Goal: Task Accomplishment & Management: Complete application form

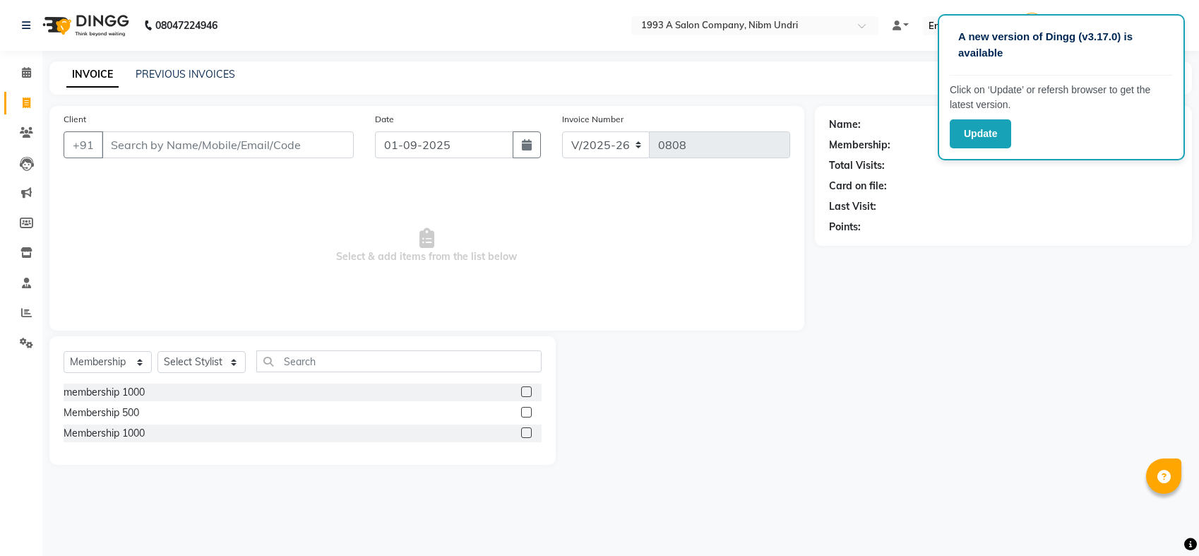
select select "5137"
select select "membership"
click at [529, 148] on icon "button" at bounding box center [527, 144] width 10 height 11
select select "9"
select select "2025"
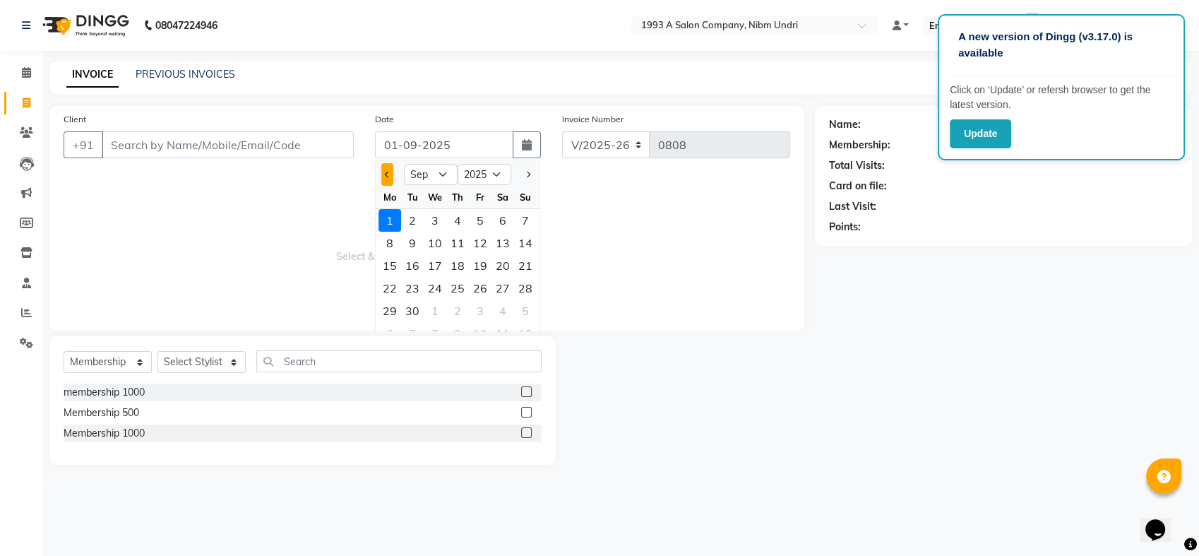
click at [383, 164] on button "Previous month" at bounding box center [387, 174] width 12 height 23
select select "8"
click at [520, 286] on div "24" at bounding box center [525, 288] width 23 height 23
type input "24-08-2025"
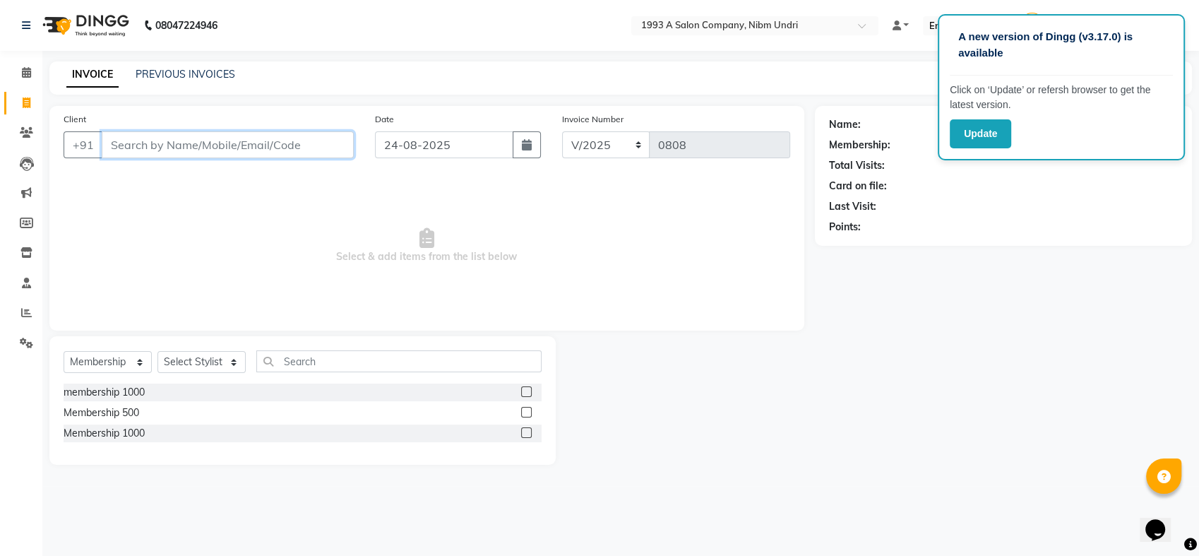
click at [210, 140] on input "Client" at bounding box center [228, 144] width 252 height 27
click at [186, 139] on input "Client" at bounding box center [228, 144] width 252 height 27
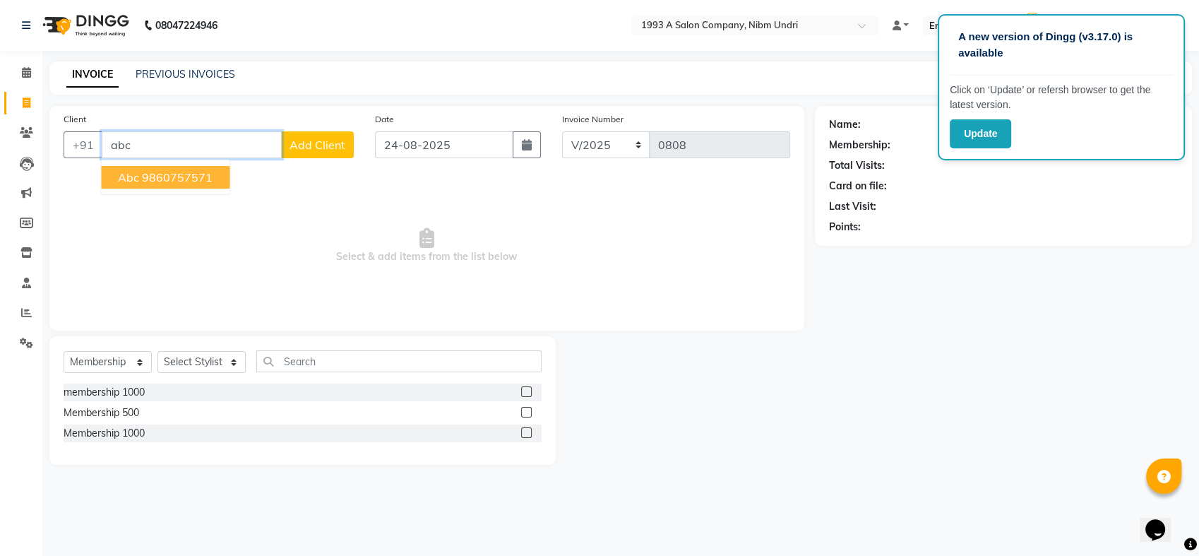
click at [154, 177] on ngb-highlight "9860757571" at bounding box center [177, 177] width 71 height 14
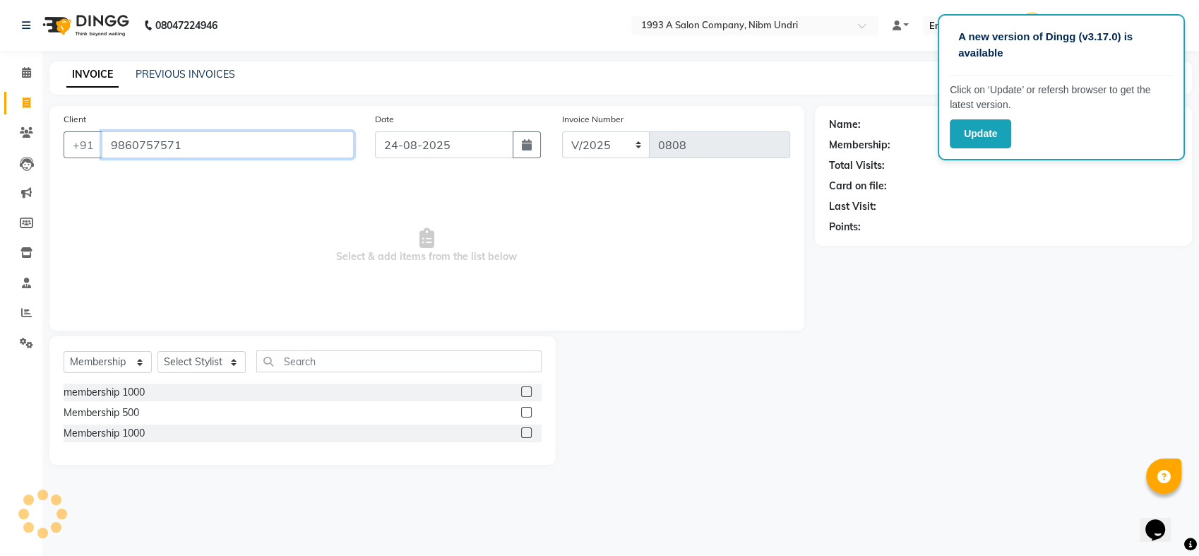
type input "9860757571"
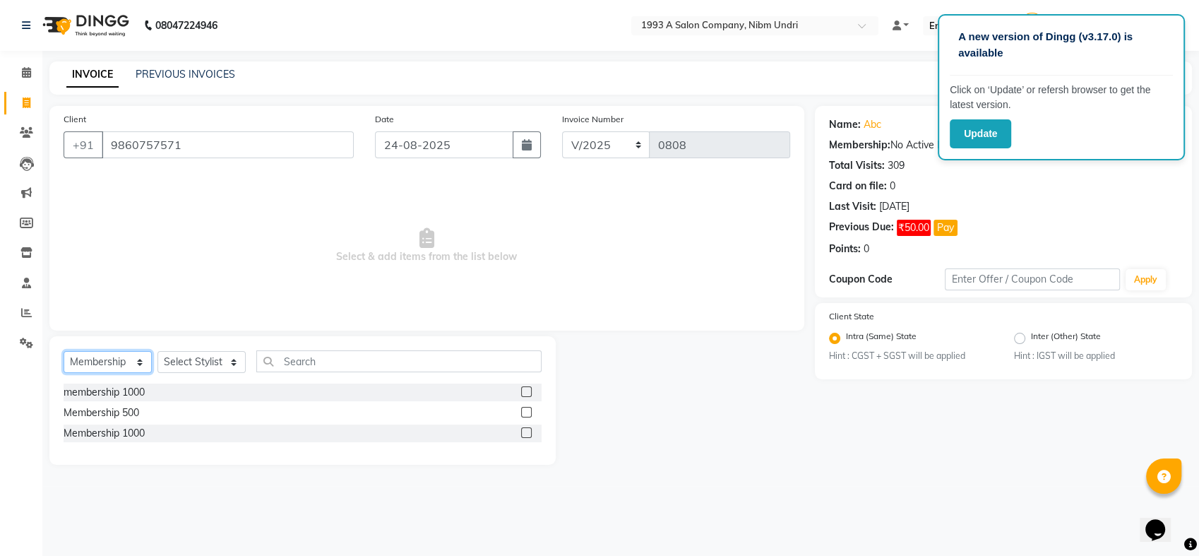
click at [141, 361] on select "Select Service Product Membership Package Voucher Prepaid Gift Card" at bounding box center [108, 362] width 88 height 22
select select "service"
click at [64, 351] on select "Select Service Product Membership Package Voucher Prepaid Gift Card" at bounding box center [108, 362] width 88 height 22
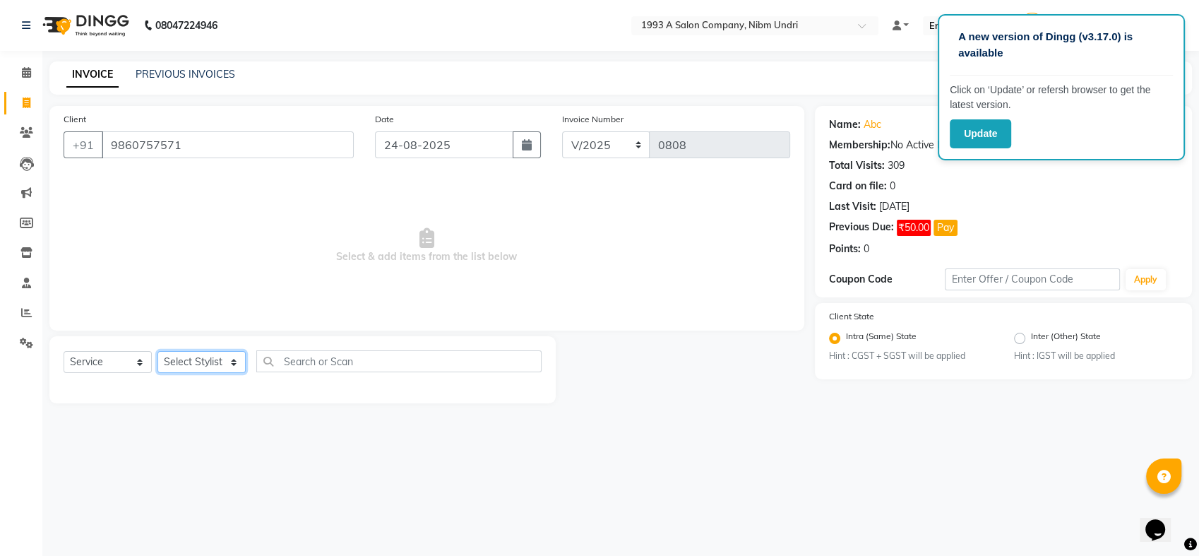
click at [235, 360] on select "Select Stylist Akash [PERSON_NAME] Khyale [PERSON_NAME] (owner) [PERSON_NAME]" at bounding box center [201, 362] width 88 height 22
select select "86399"
click at [157, 351] on select "Select Stylist Akash [PERSON_NAME] Khyale [PERSON_NAME] (owner) [PERSON_NAME]" at bounding box center [201, 362] width 88 height 22
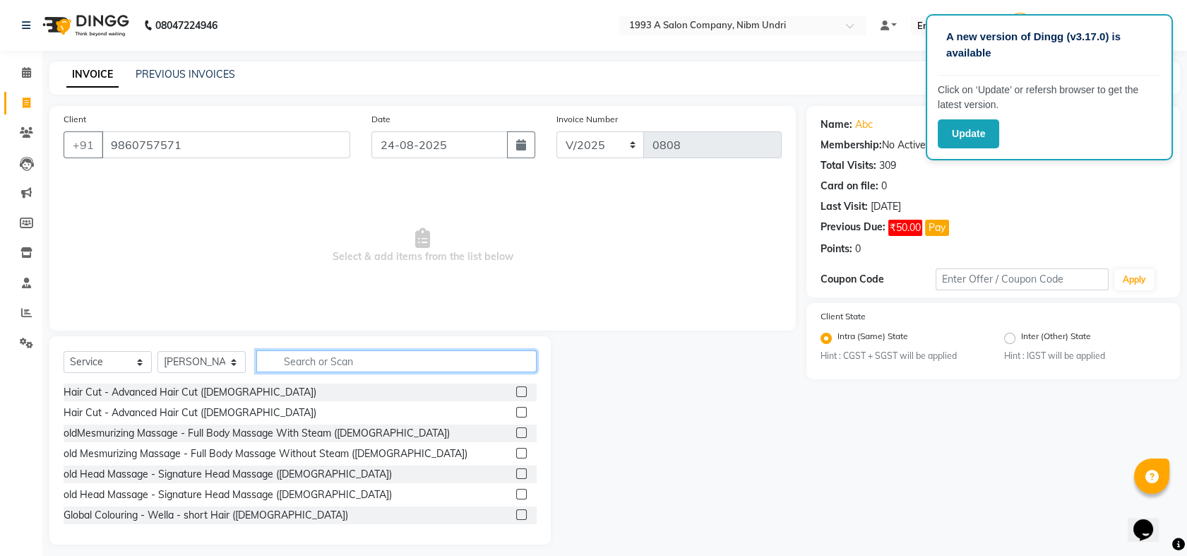
click at [320, 356] on input "text" at bounding box center [396, 361] width 280 height 22
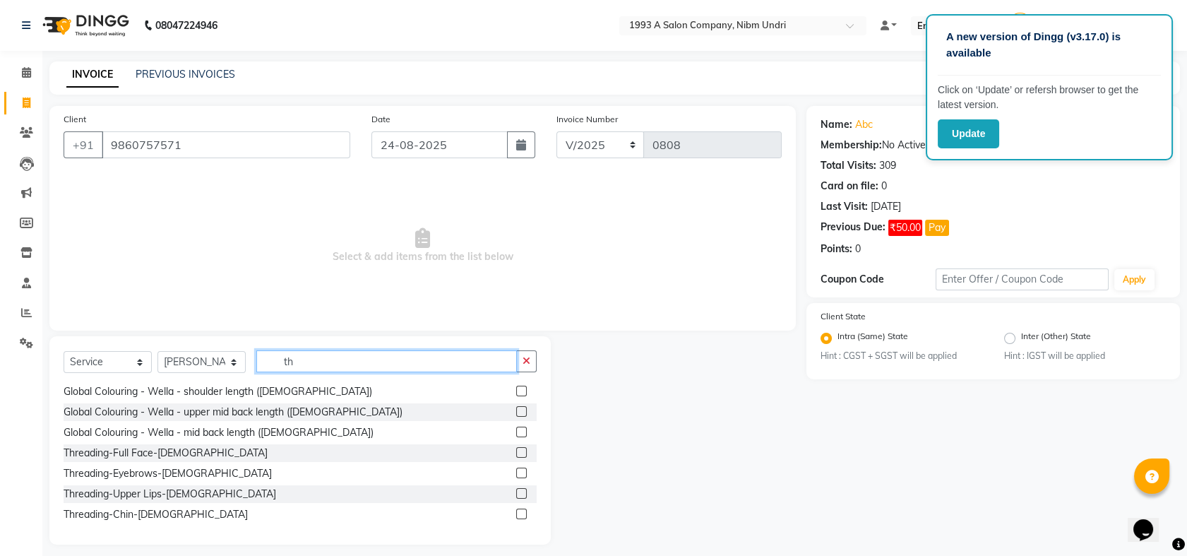
scroll to position [226, 0]
type input "th"
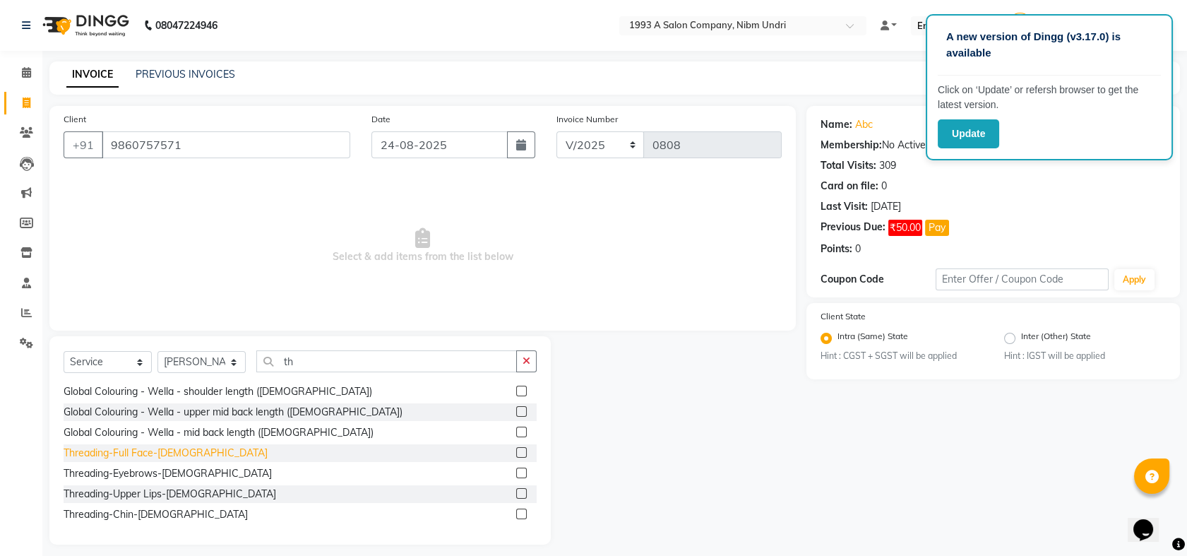
click at [147, 451] on div "Threading-Full Face-[DEMOGRAPHIC_DATA]" at bounding box center [166, 452] width 204 height 15
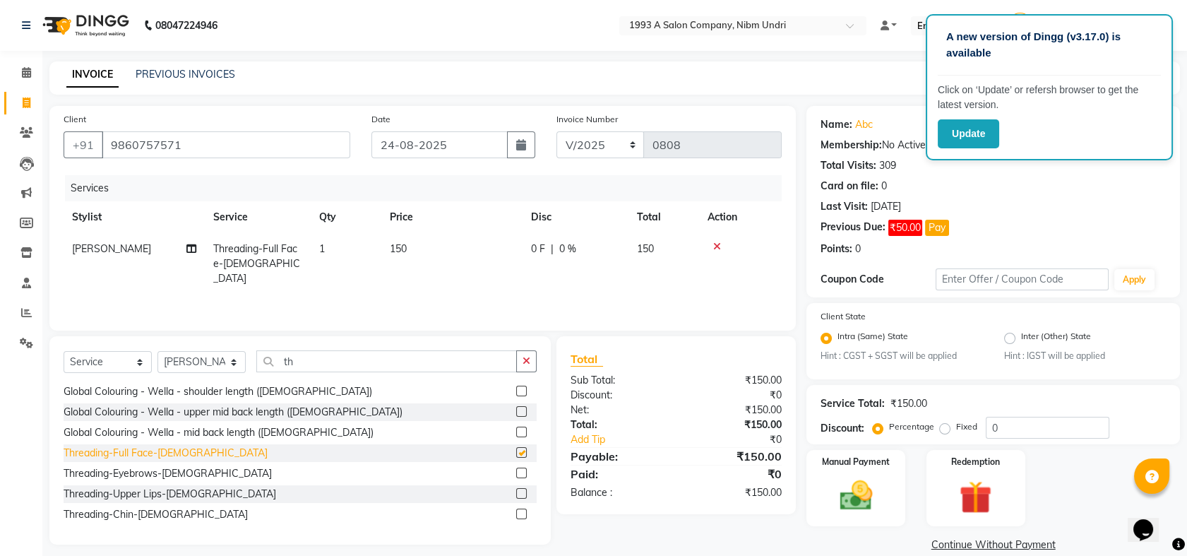
checkbox input "false"
click at [851, 472] on div "Manual Payment" at bounding box center [856, 487] width 102 height 78
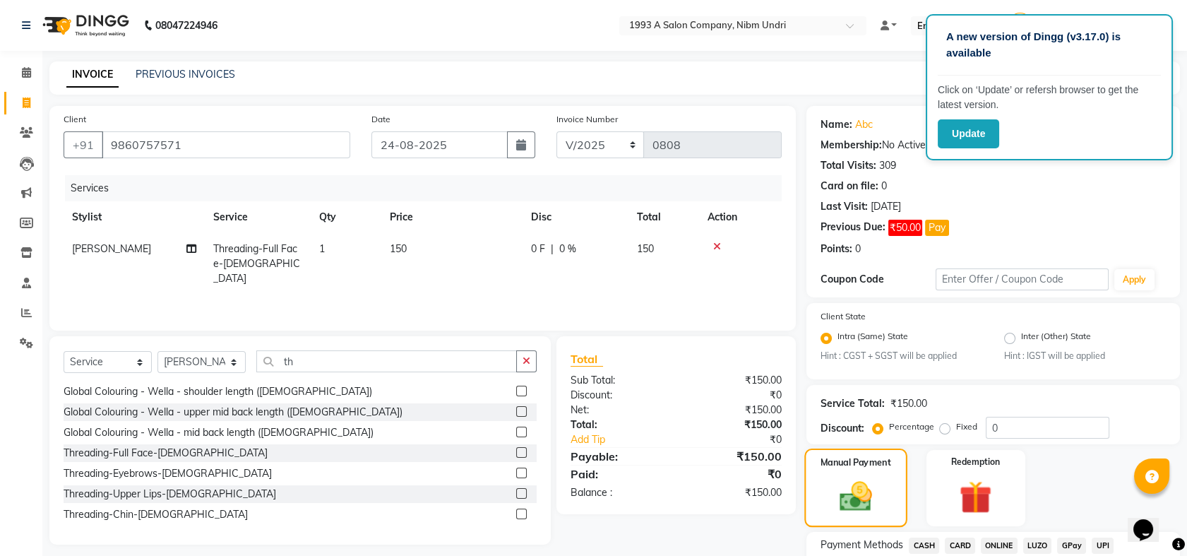
click at [851, 472] on div "Manual Payment" at bounding box center [856, 487] width 102 height 78
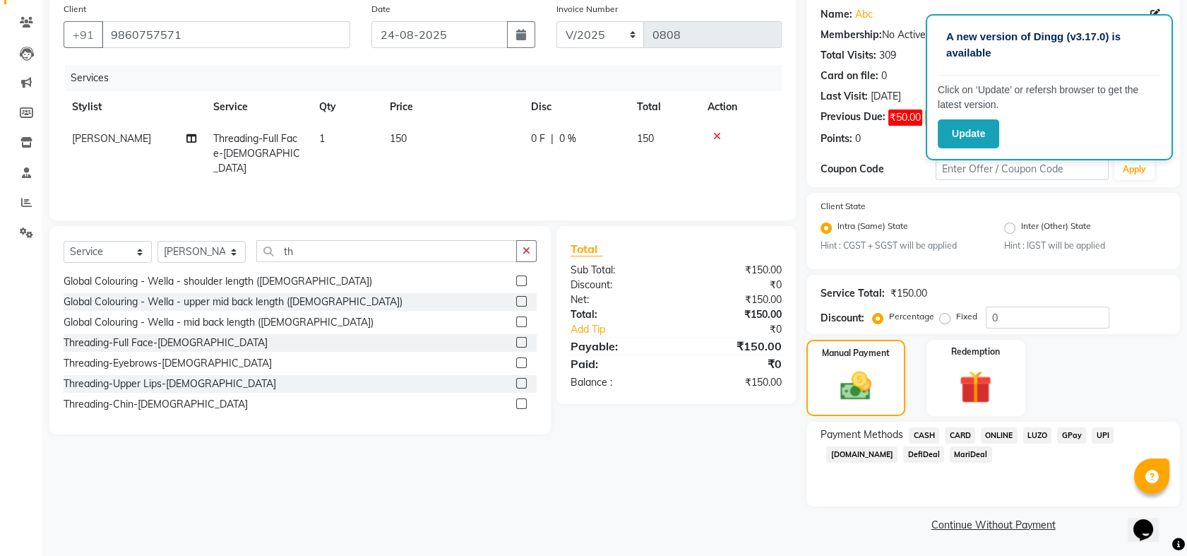
click at [995, 433] on span "ONLINE" at bounding box center [998, 435] width 37 height 16
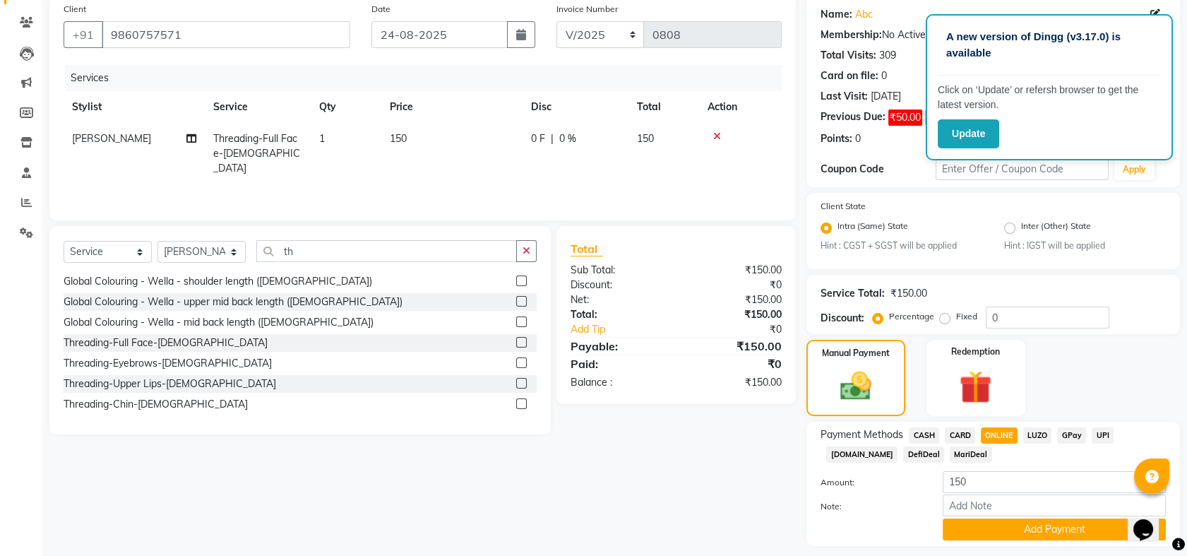
scroll to position [149, 0]
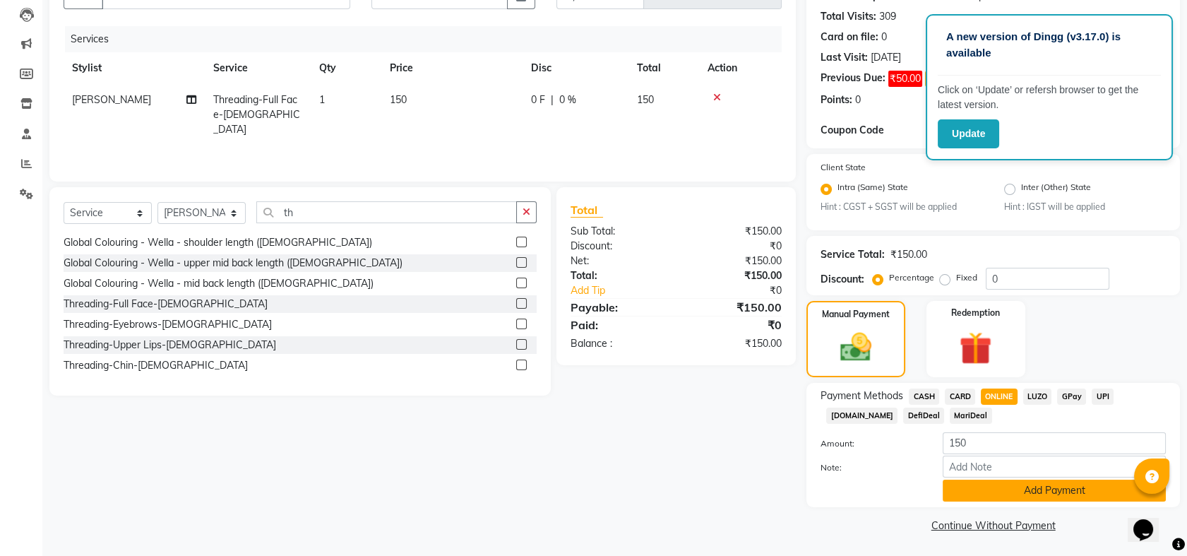
click at [1016, 498] on button "Add Payment" at bounding box center [1053, 490] width 223 height 22
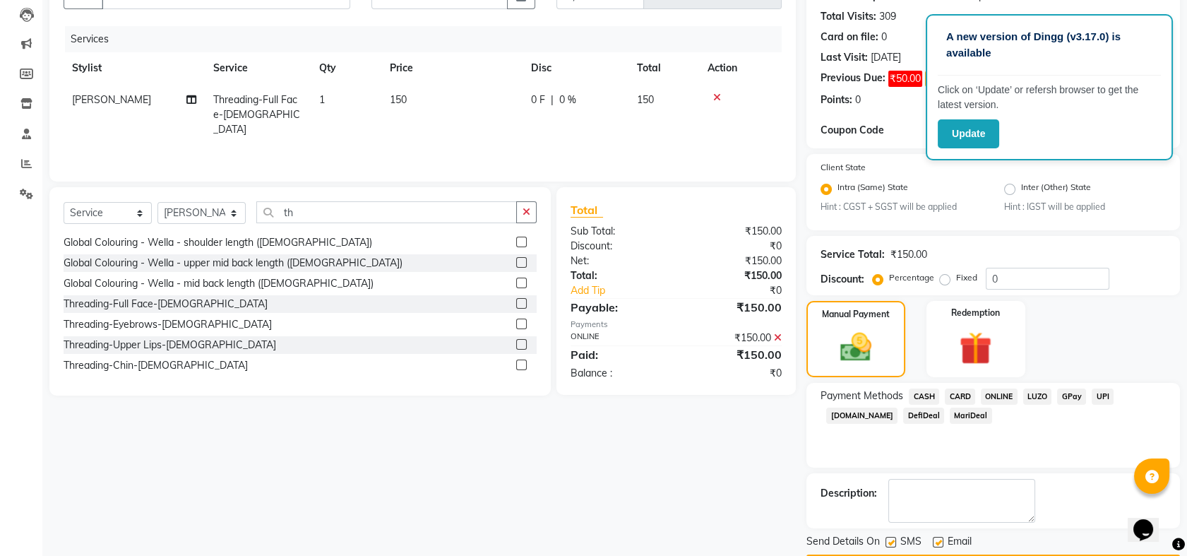
scroll to position [189, 0]
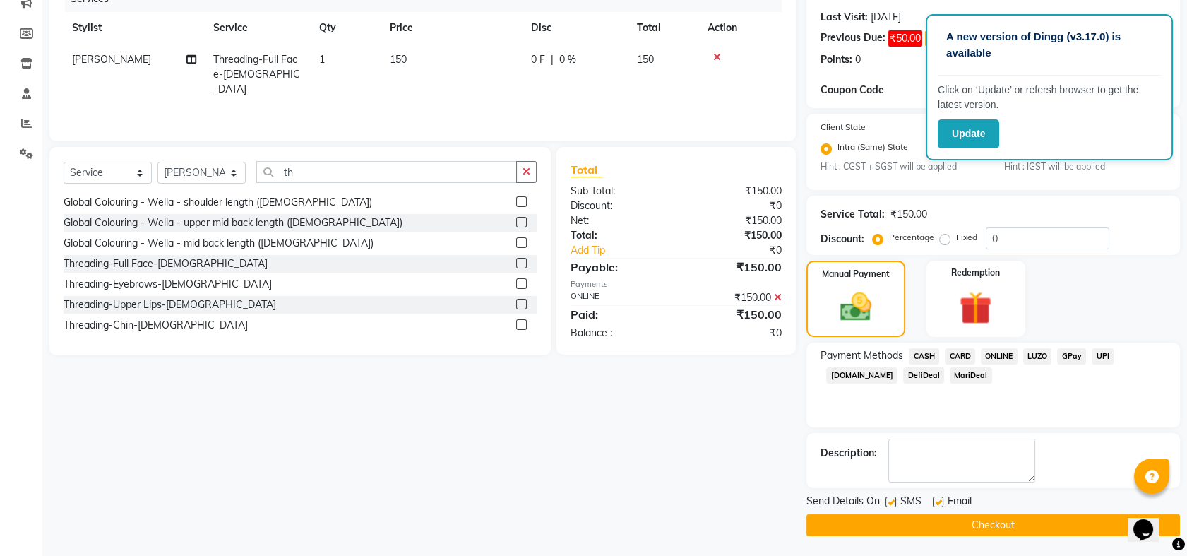
click at [972, 510] on div "Send Details On SMS Email Checkout" at bounding box center [992, 514] width 373 height 42
click at [971, 522] on button "Checkout" at bounding box center [992, 525] width 373 height 22
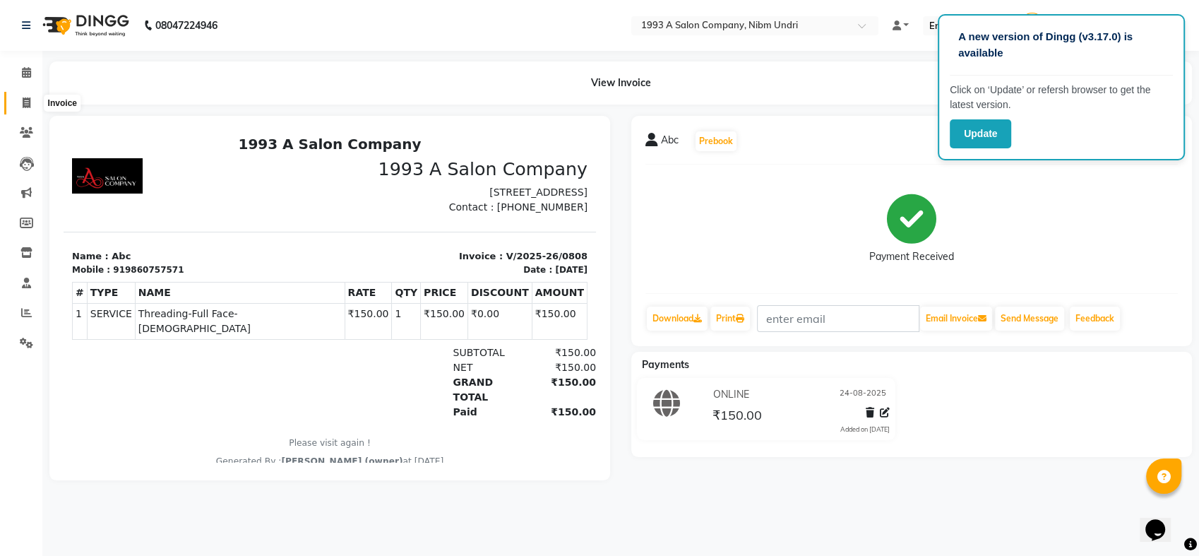
click at [20, 103] on span at bounding box center [26, 103] width 25 height 16
select select "5137"
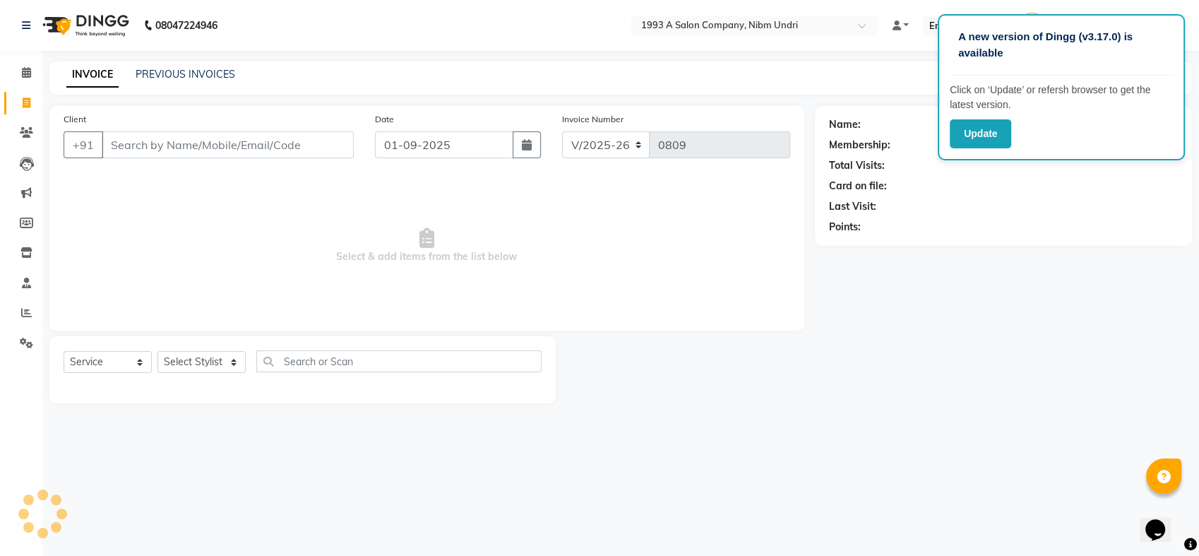
select select "membership"
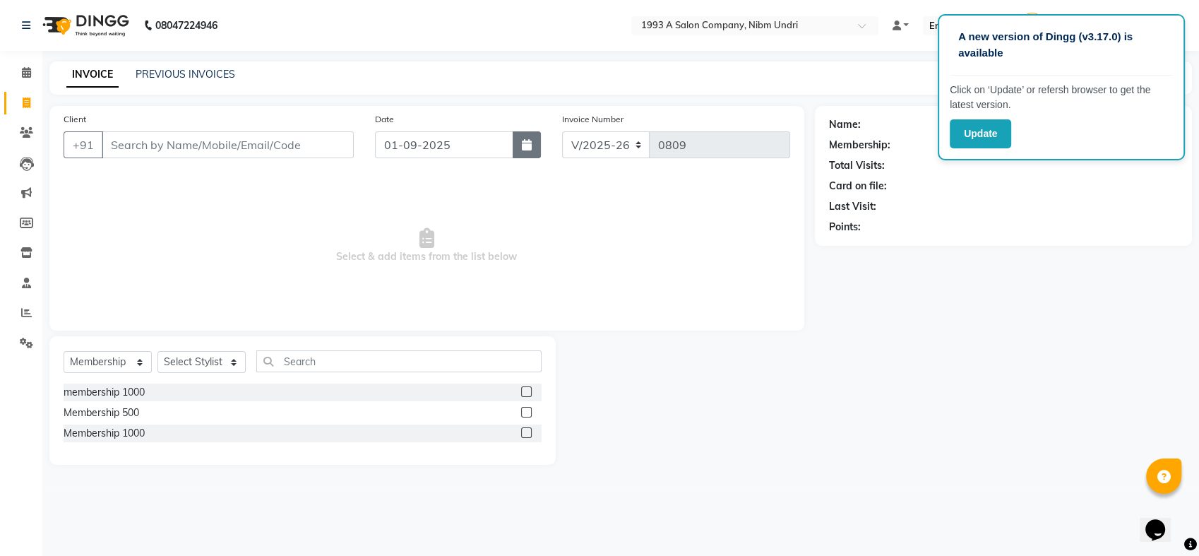
click at [528, 147] on icon "button" at bounding box center [527, 144] width 10 height 11
select select "9"
select select "2025"
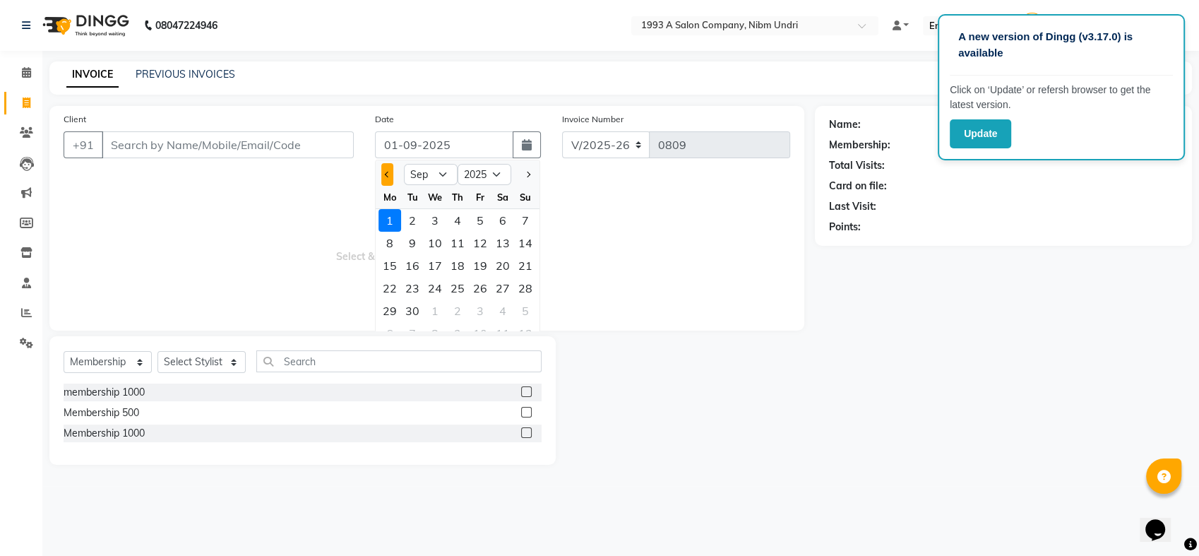
click at [383, 176] on button "Previous month" at bounding box center [387, 174] width 12 height 23
select select "8"
click at [524, 287] on div "24" at bounding box center [525, 288] width 23 height 23
type input "24-08-2025"
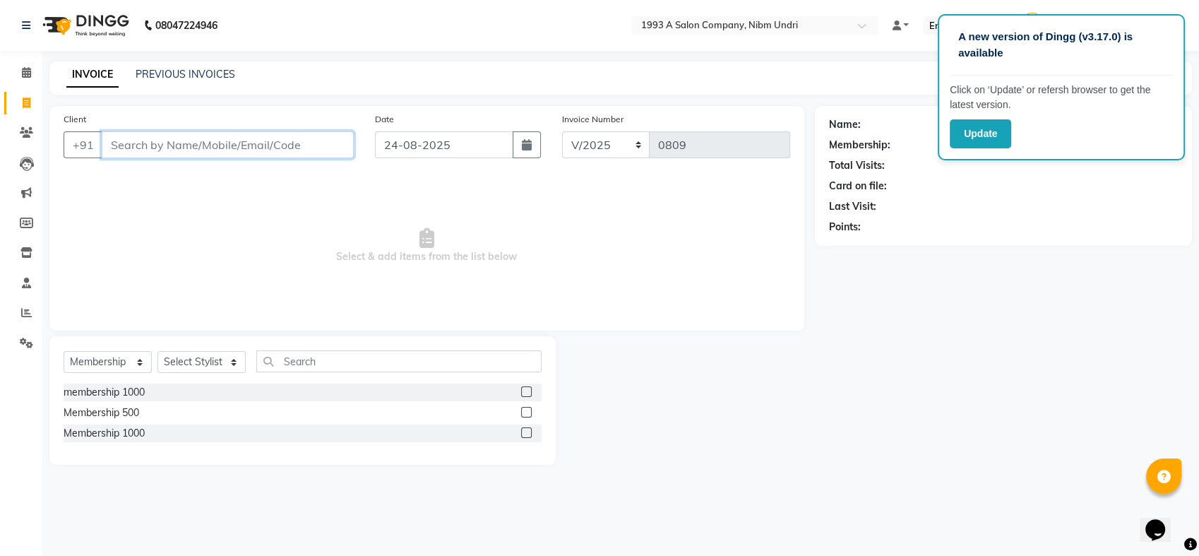
click at [124, 145] on input "Client" at bounding box center [228, 144] width 252 height 27
click at [118, 140] on input "88600146153" at bounding box center [192, 144] width 180 height 27
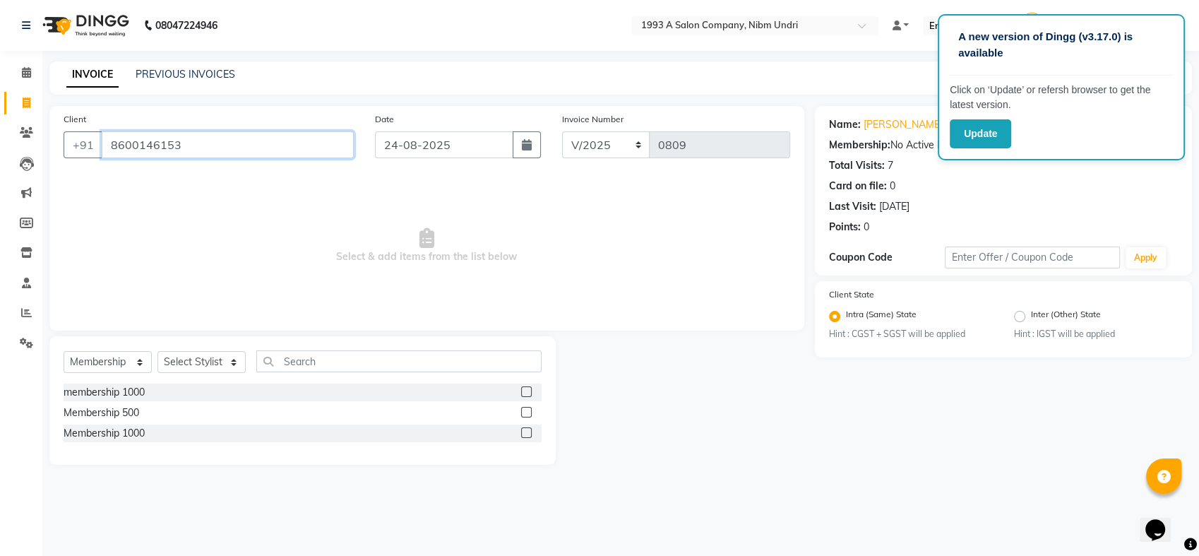
click at [192, 141] on input "8600146153" at bounding box center [228, 144] width 252 height 27
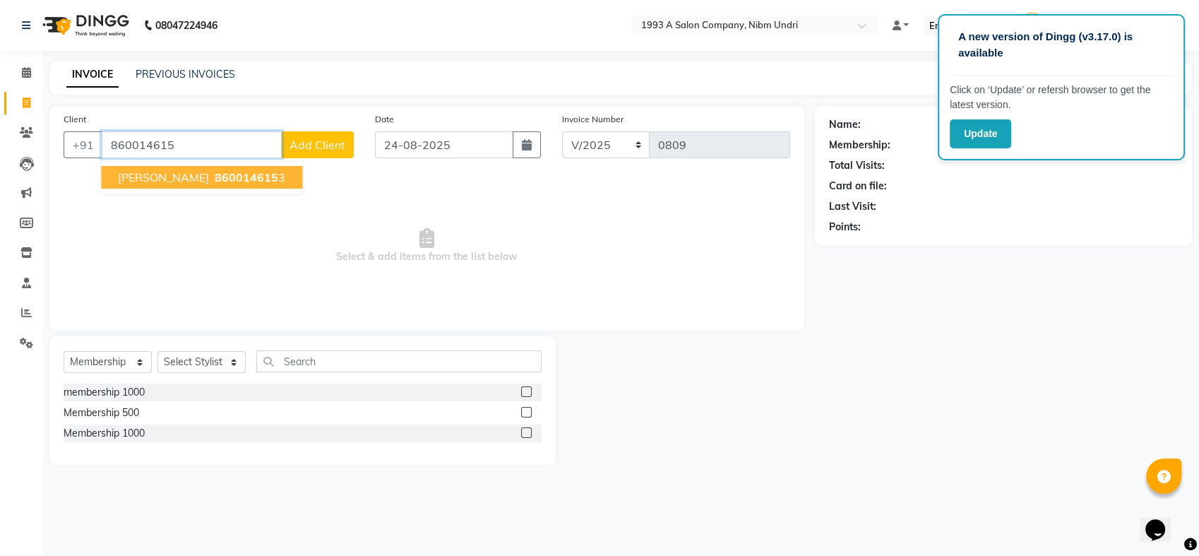
type input "8600146153"
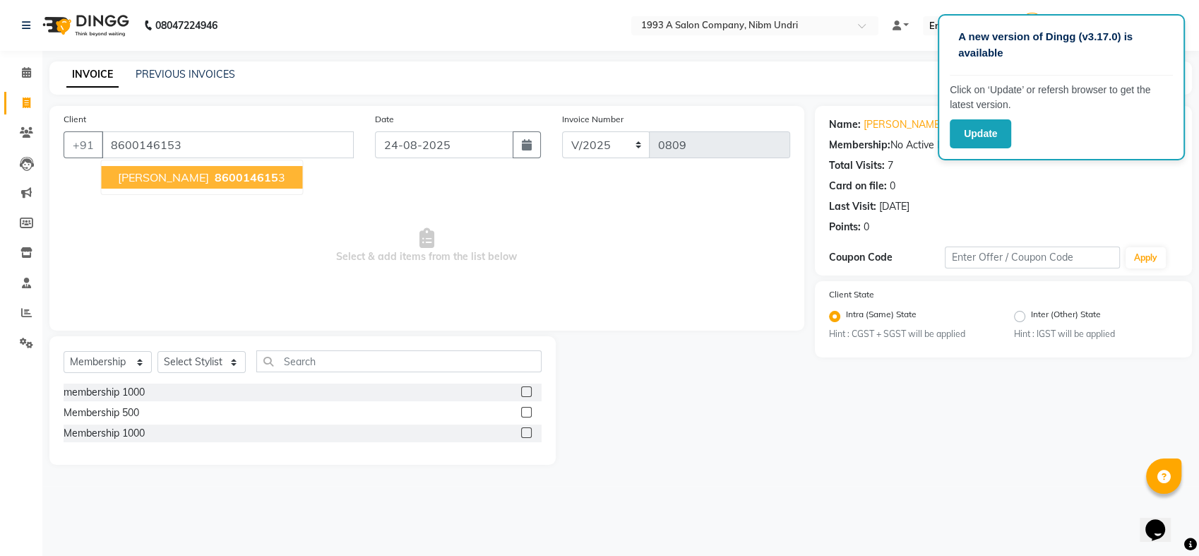
click at [175, 168] on button "[PERSON_NAME] 860014615 3" at bounding box center [201, 177] width 201 height 23
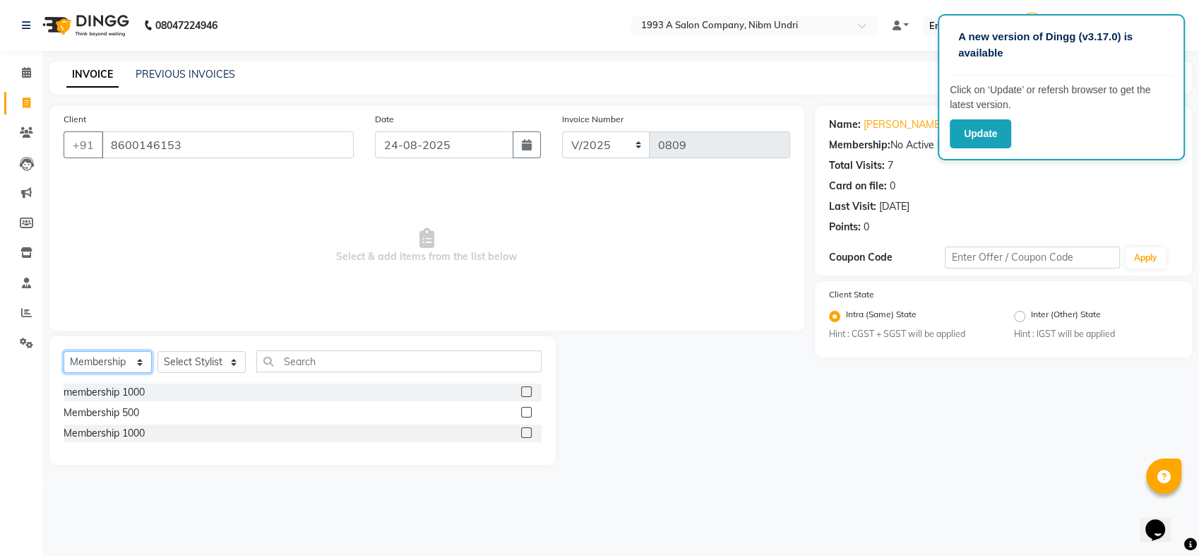
click at [140, 352] on select "Select Service Product Membership Package Voucher Prepaid Gift Card" at bounding box center [108, 362] width 88 height 22
select select "service"
click at [64, 351] on select "Select Service Product Membership Package Voucher Prepaid Gift Card" at bounding box center [108, 362] width 88 height 22
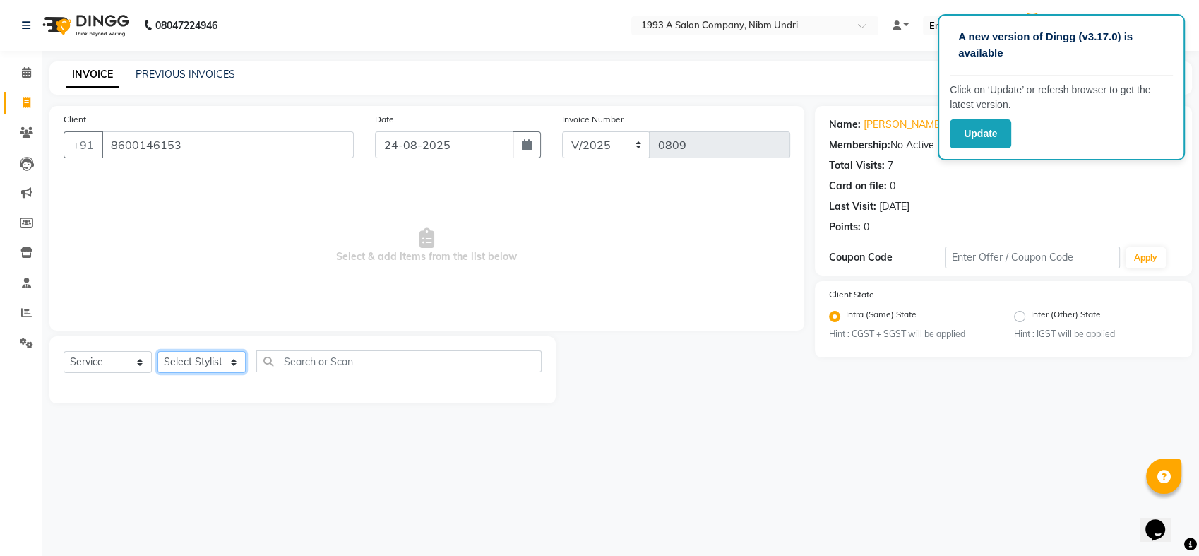
click at [233, 362] on select "Select Stylist Akash [PERSON_NAME] Khyale [PERSON_NAME] (owner) [PERSON_NAME]" at bounding box center [201, 362] width 88 height 22
select select "33045"
click at [157, 351] on select "Select Stylist Akash [PERSON_NAME] Khyale [PERSON_NAME] (owner) [PERSON_NAME]" at bounding box center [201, 362] width 88 height 22
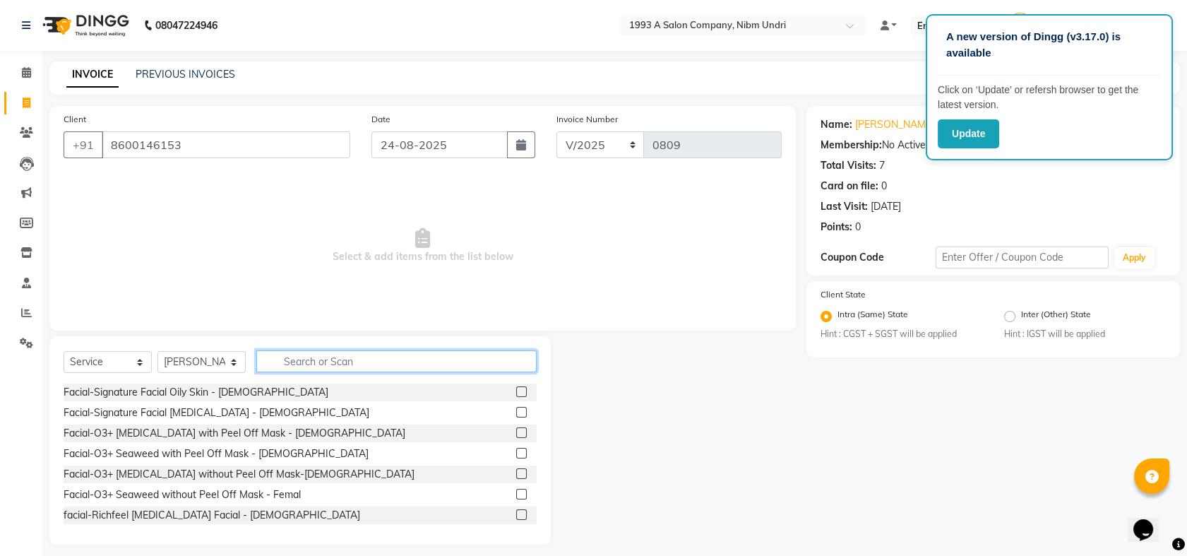
click at [328, 361] on input "text" at bounding box center [396, 361] width 280 height 22
type input "package"
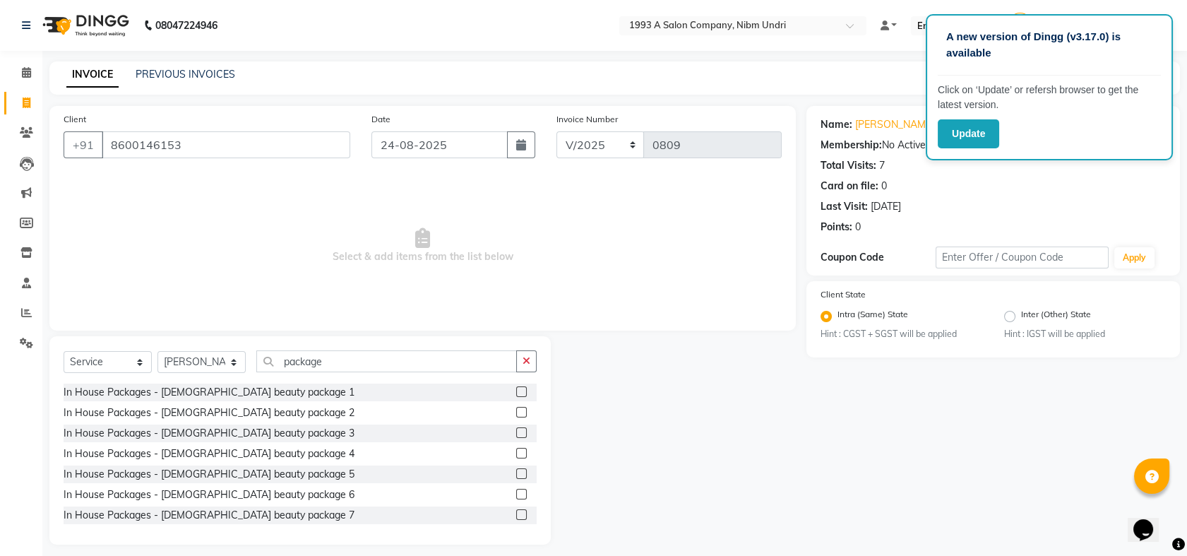
click at [196, 404] on div "In House Packages - [DEMOGRAPHIC_DATA] beauty package 2" at bounding box center [300, 413] width 473 height 18
click at [193, 407] on div "In House Packages - [DEMOGRAPHIC_DATA] beauty package 2" at bounding box center [209, 412] width 291 height 15
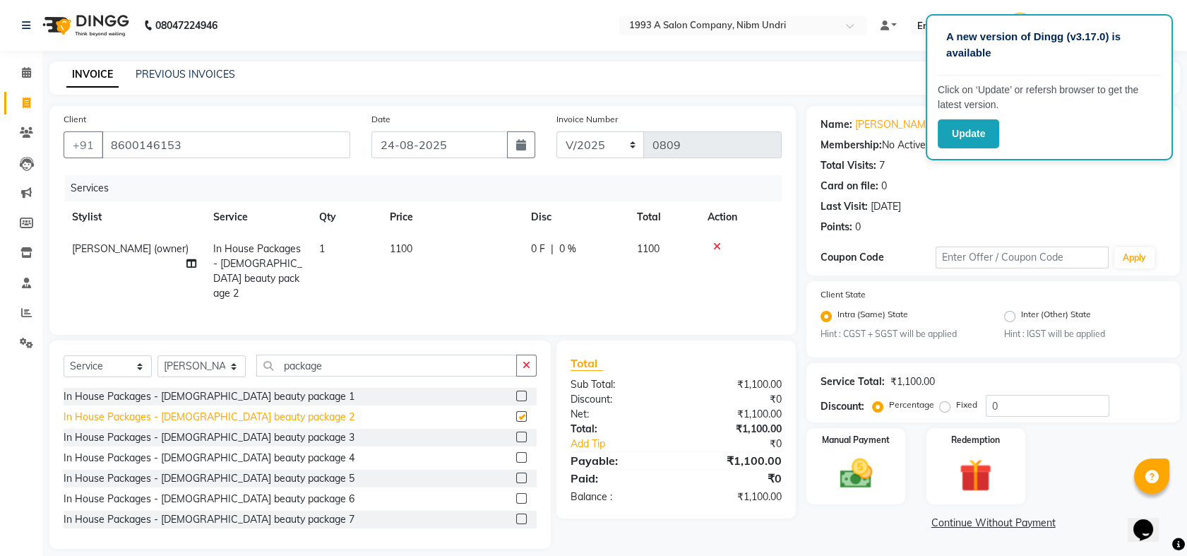
checkbox input "false"
click at [834, 469] on img at bounding box center [855, 474] width 55 height 39
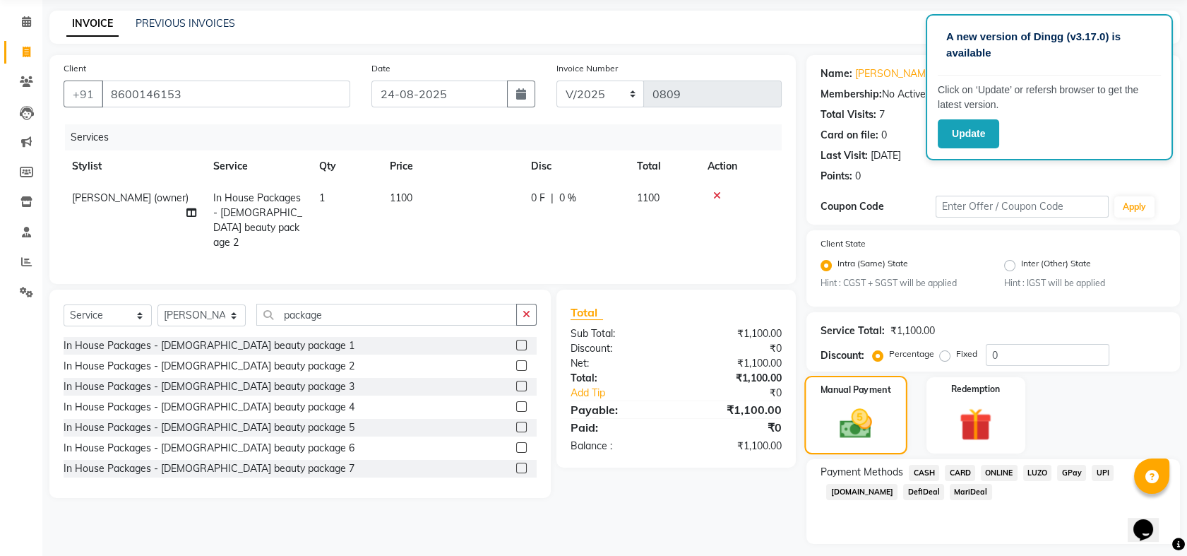
scroll to position [52, 0]
click at [356, 311] on input "package" at bounding box center [386, 314] width 260 height 22
type input "p"
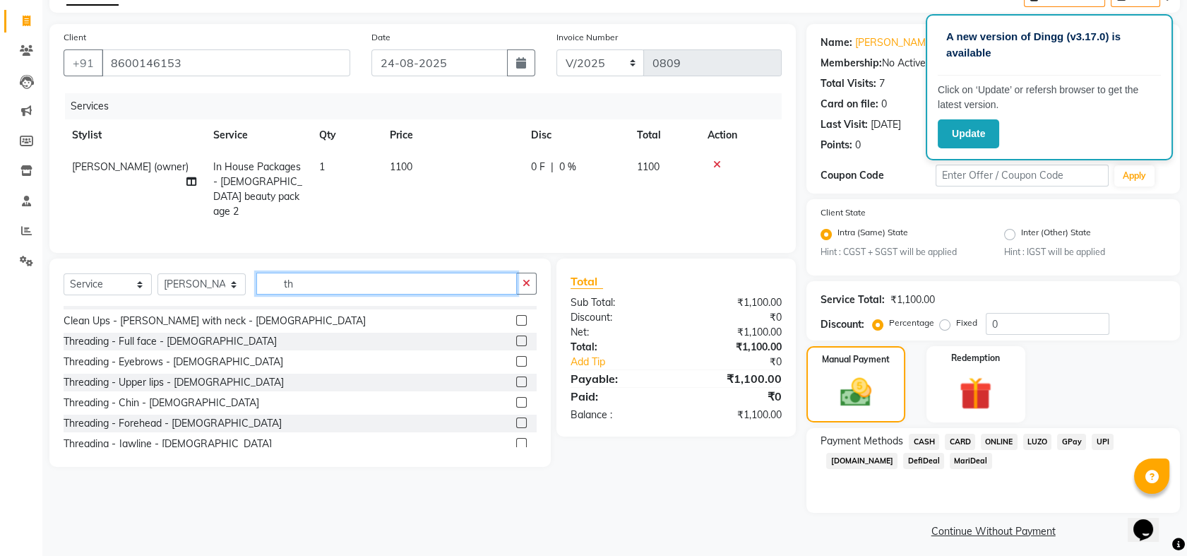
scroll to position [179, 0]
type input "th"
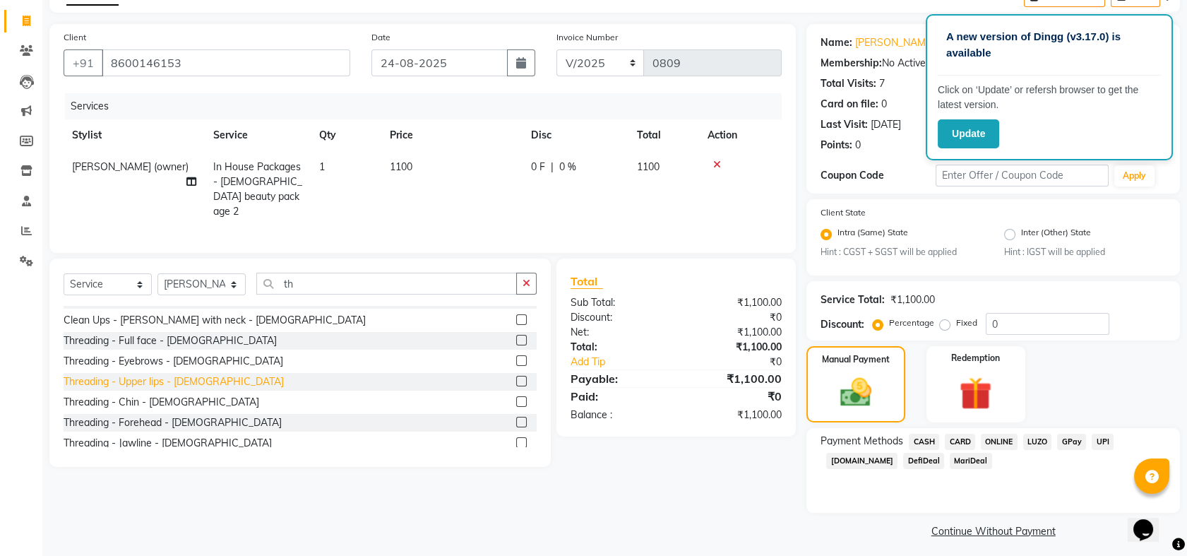
click at [139, 377] on div "Threading - Upper lips - [DEMOGRAPHIC_DATA]" at bounding box center [174, 381] width 220 height 15
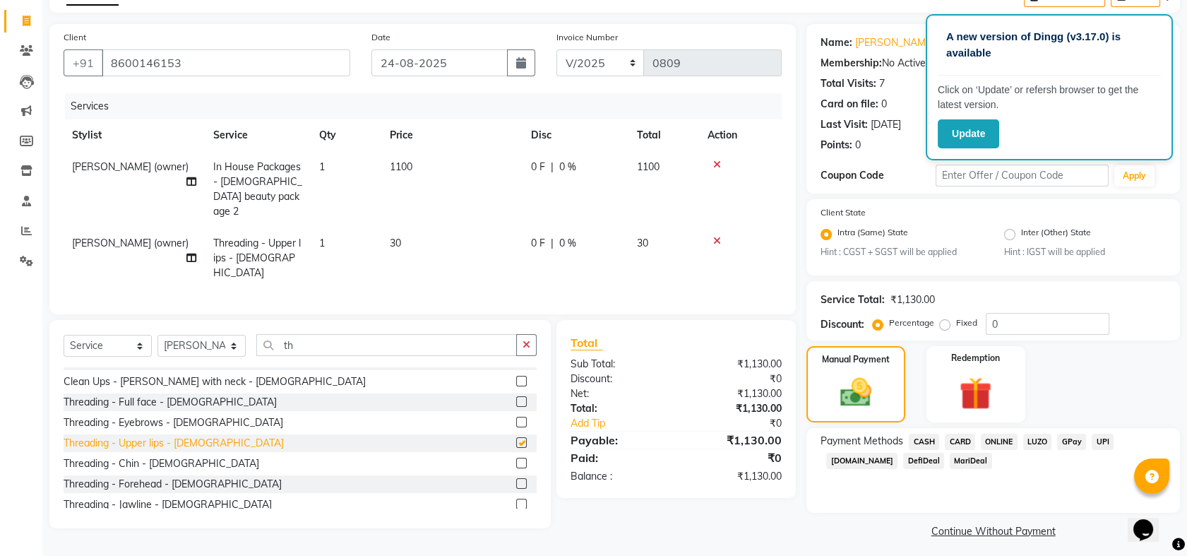
checkbox input "false"
click at [1002, 444] on span "ONLINE" at bounding box center [998, 441] width 37 height 16
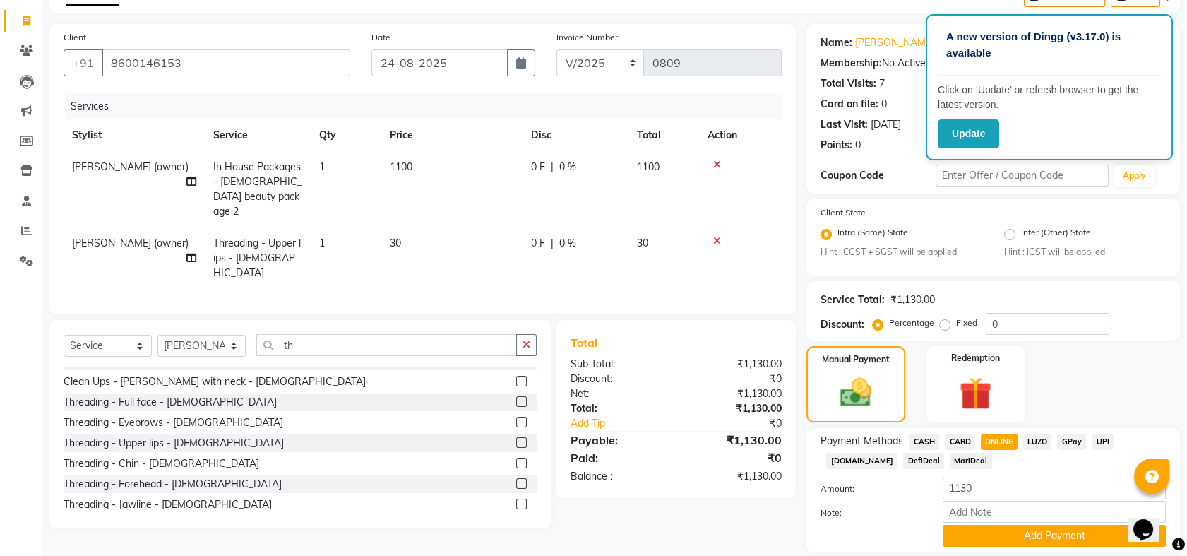
scroll to position [128, 0]
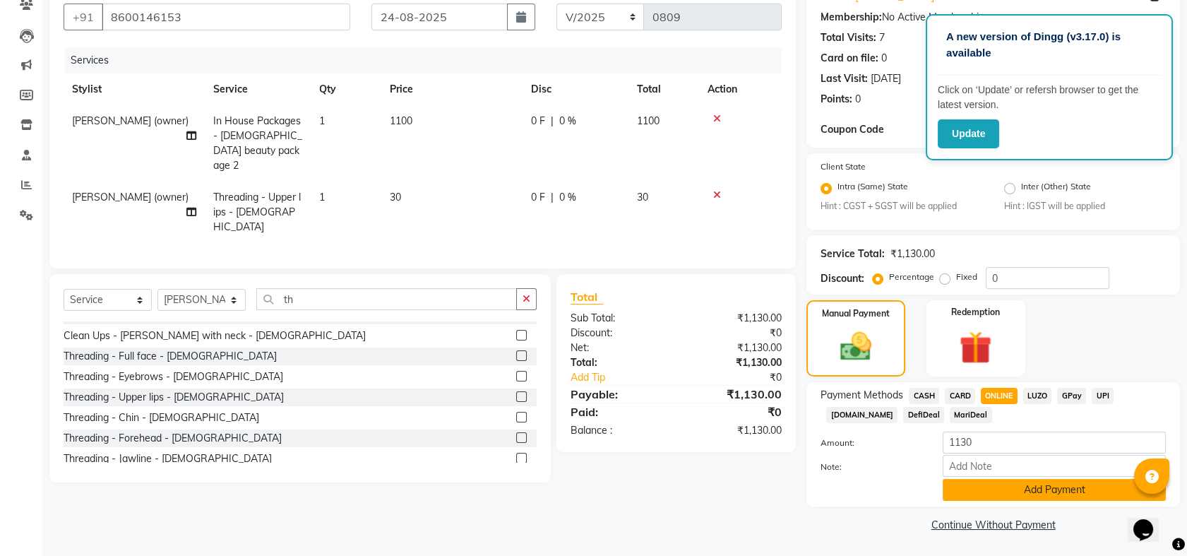
click at [1048, 486] on button "Add Payment" at bounding box center [1053, 490] width 223 height 22
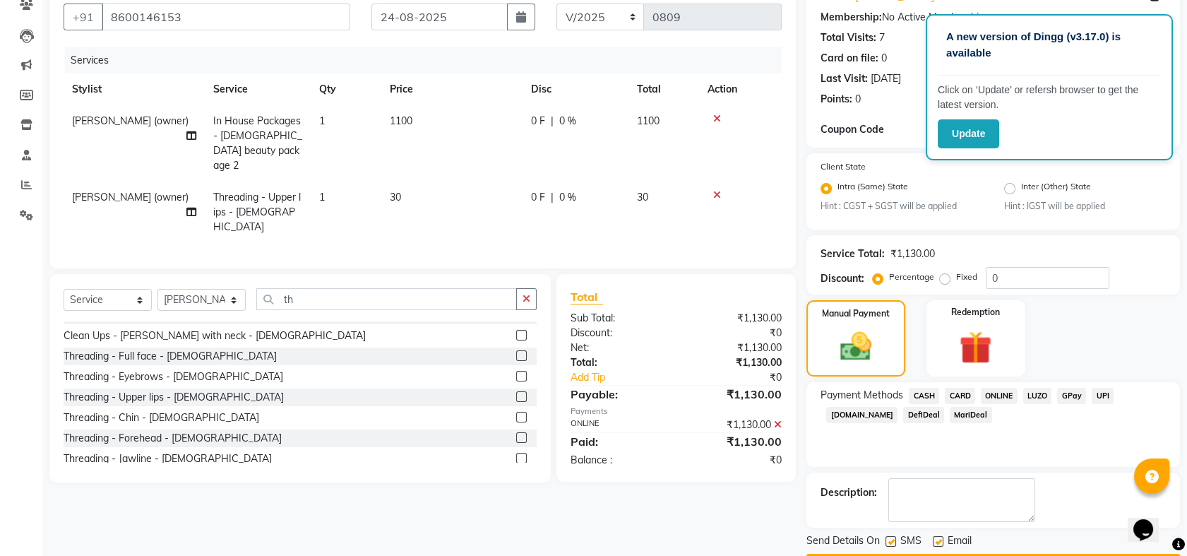
scroll to position [167, 0]
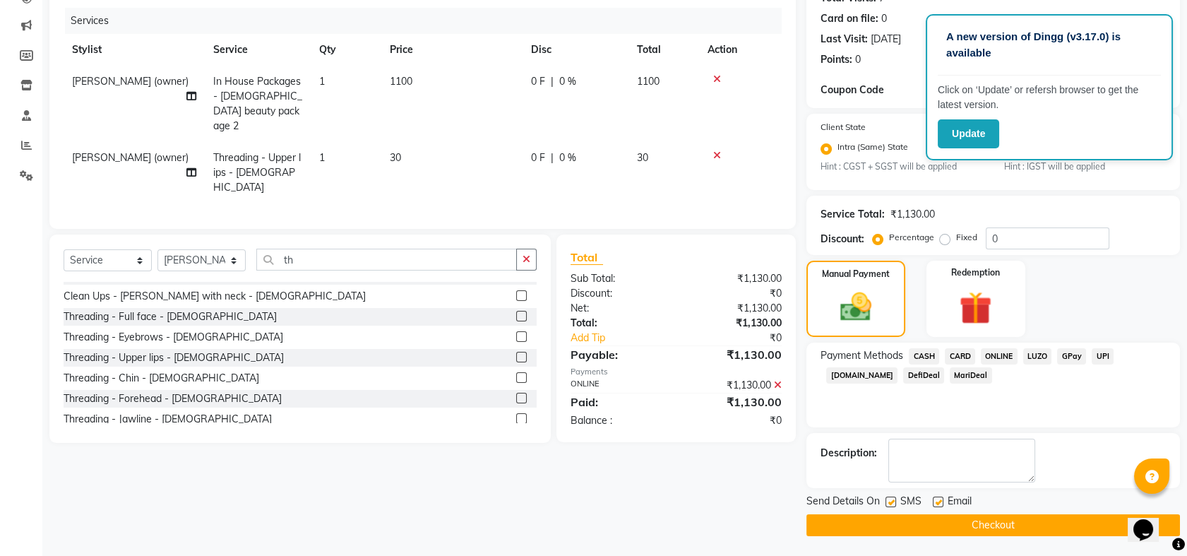
click at [1011, 526] on button "Checkout" at bounding box center [992, 525] width 373 height 22
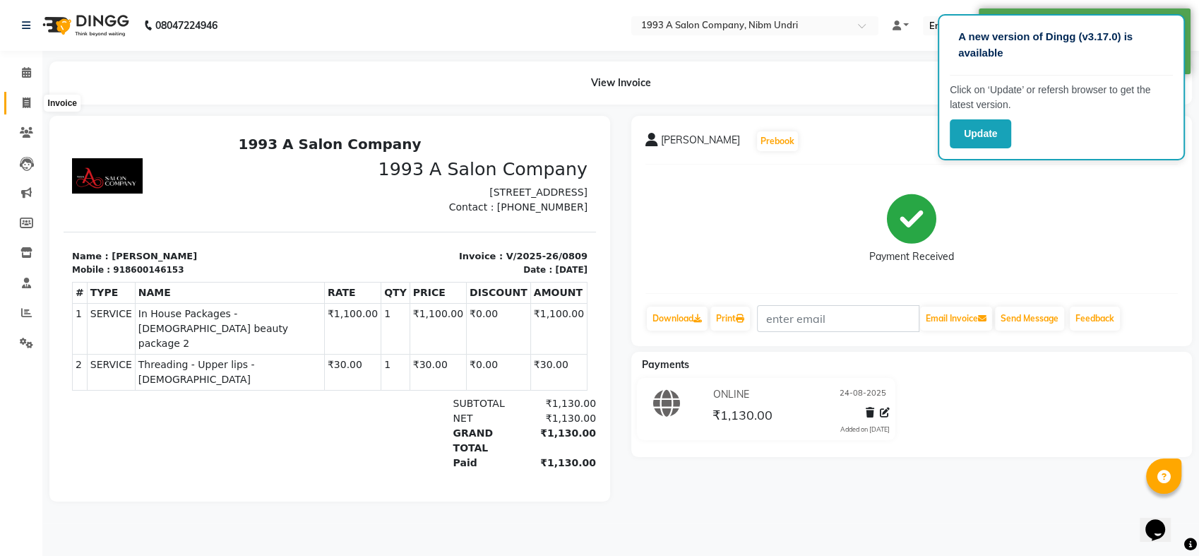
click at [27, 100] on icon at bounding box center [27, 102] width 8 height 11
select select "5137"
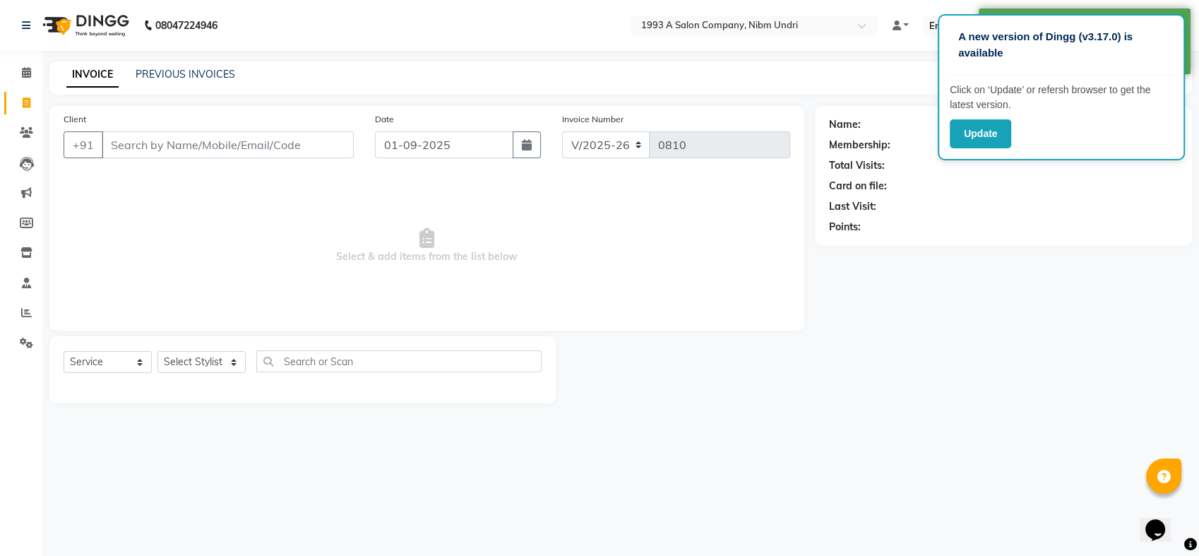
select select "membership"
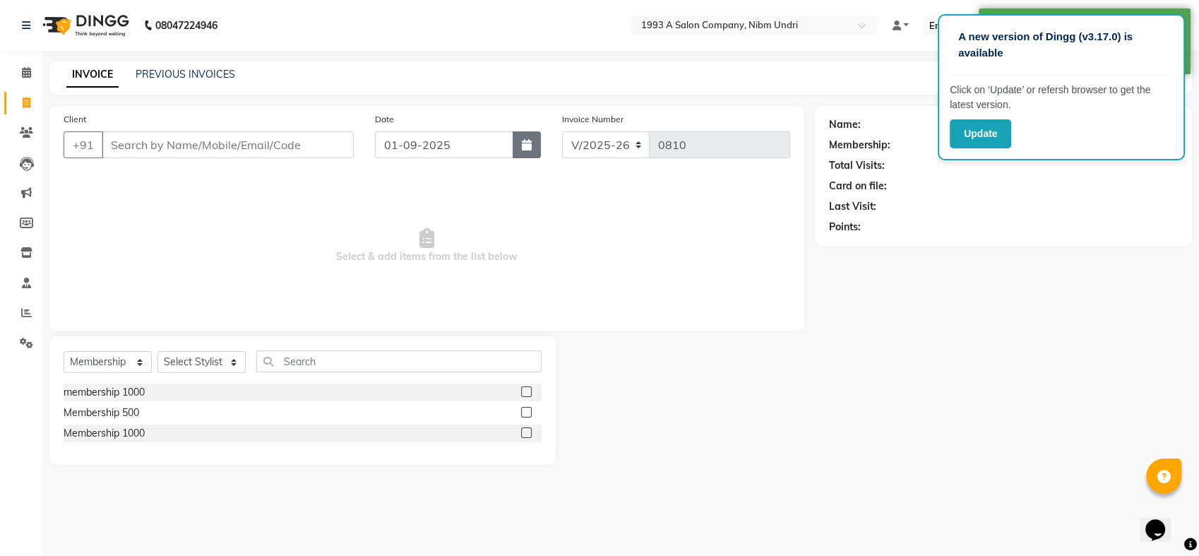
click at [520, 140] on button "button" at bounding box center [526, 144] width 28 height 27
select select "9"
select select "2025"
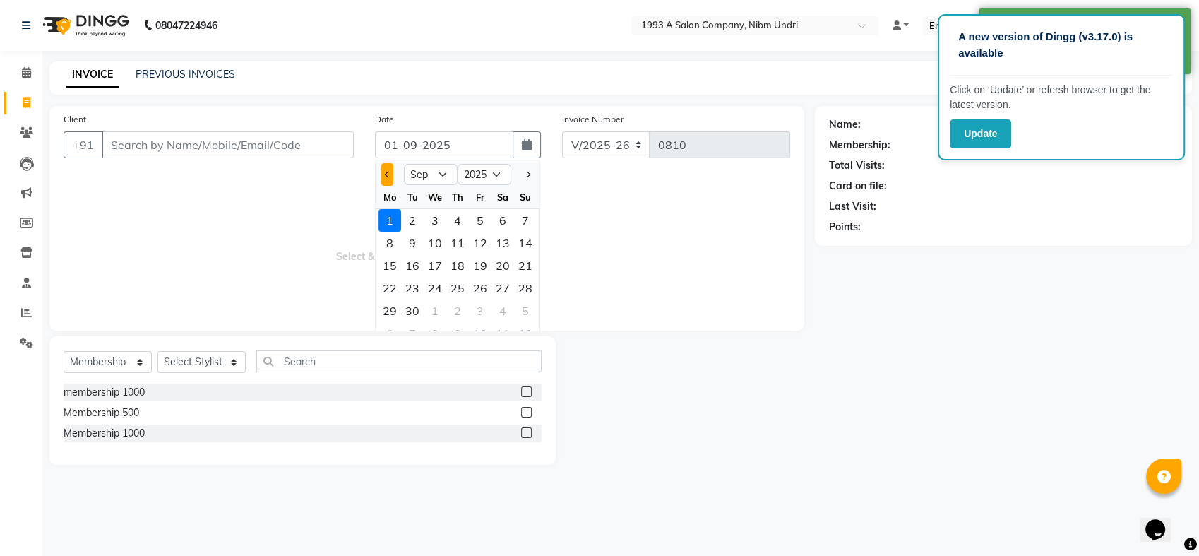
click at [382, 167] on button "Previous month" at bounding box center [387, 174] width 12 height 23
select select "8"
click at [525, 283] on div "24" at bounding box center [525, 288] width 23 height 23
type input "24-08-2025"
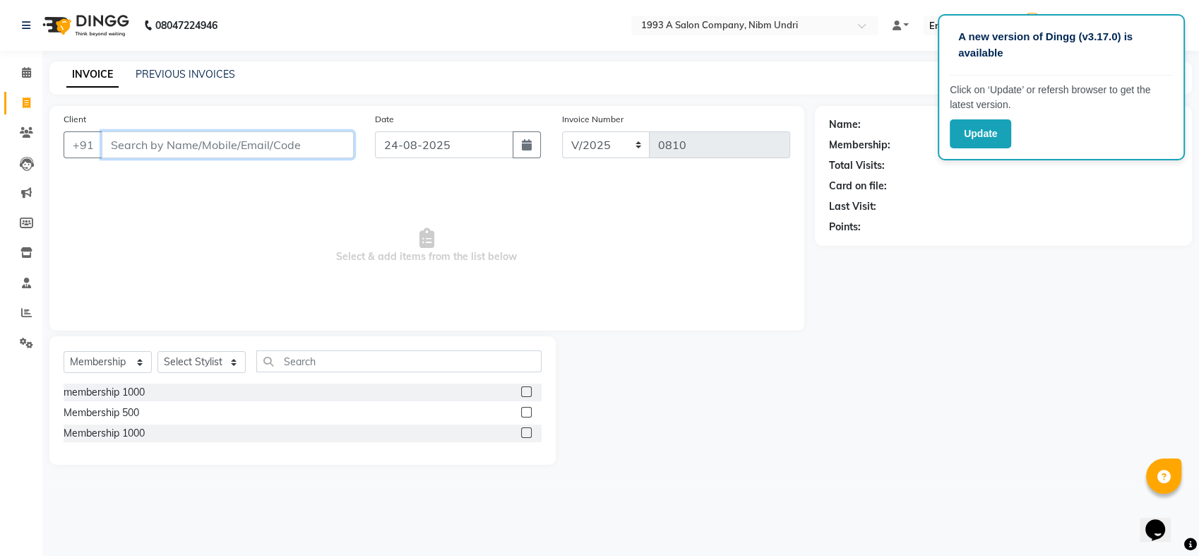
click at [294, 139] on input "Client" at bounding box center [228, 144] width 252 height 27
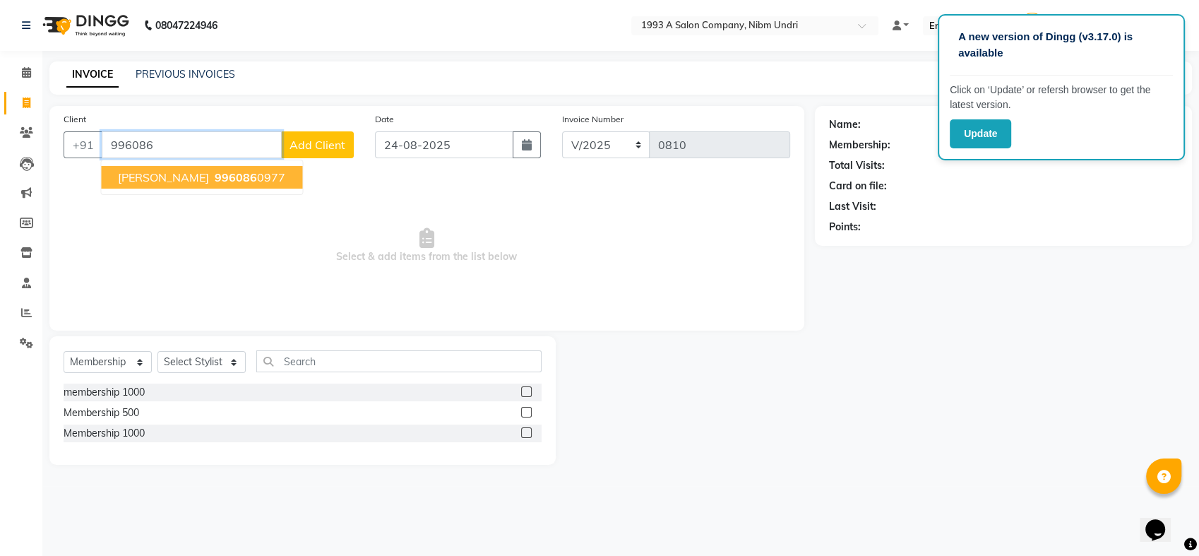
click at [147, 183] on span "[PERSON_NAME]" at bounding box center [163, 177] width 91 height 14
type input "9960860977"
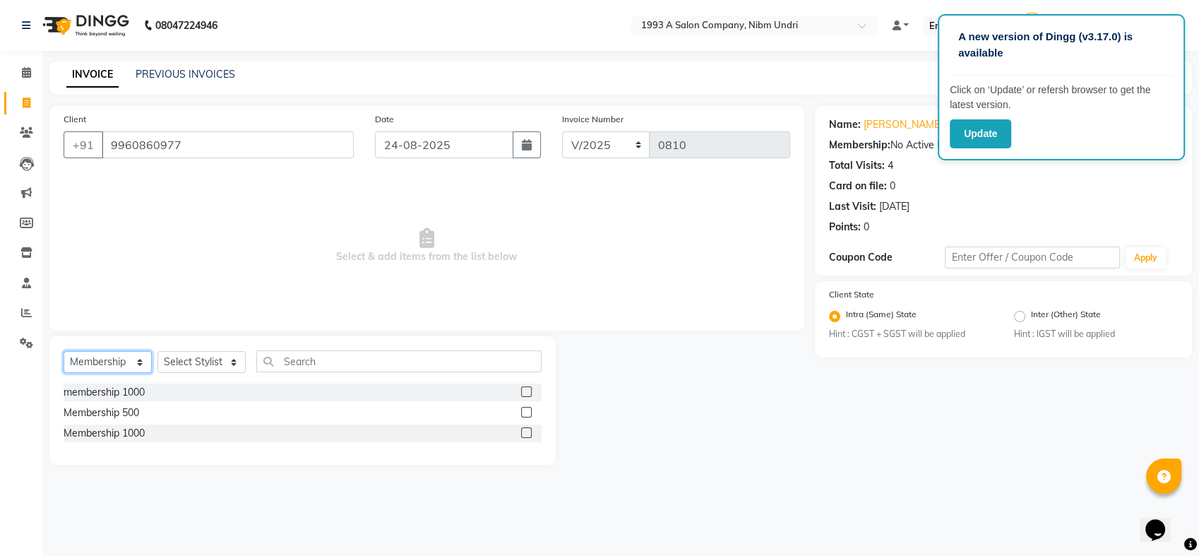
click at [133, 365] on select "Select Service Product Membership Package Voucher Prepaid Gift Card" at bounding box center [108, 362] width 88 height 22
select select "service"
click at [64, 351] on select "Select Service Product Membership Package Voucher Prepaid Gift Card" at bounding box center [108, 362] width 88 height 22
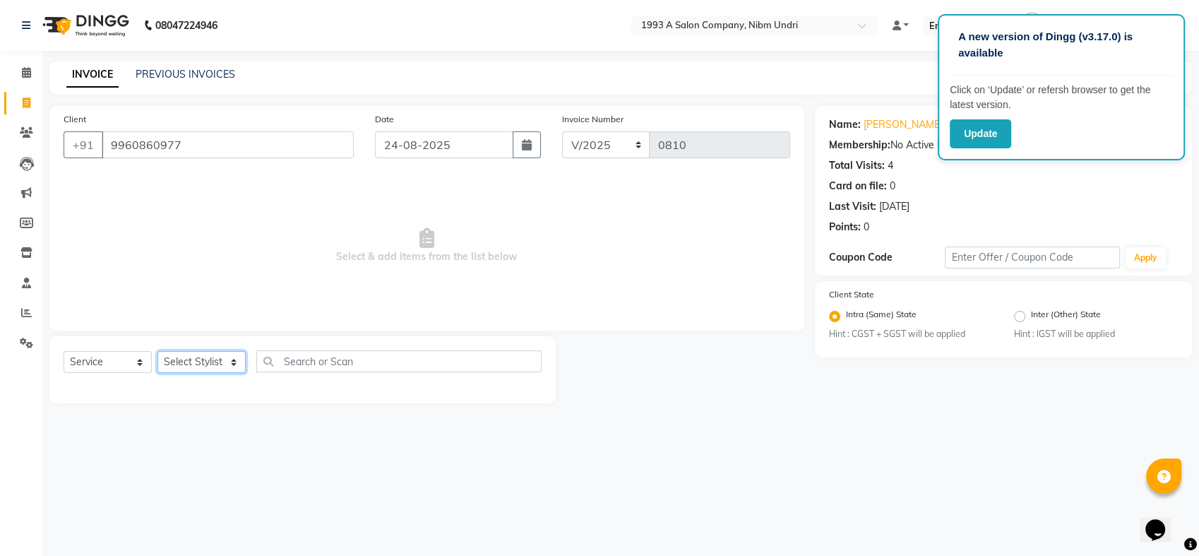
click at [239, 361] on select "Select Stylist Akash [PERSON_NAME] Khyale [PERSON_NAME] (owner) [PERSON_NAME]" at bounding box center [201, 362] width 88 height 22
select select "33045"
click at [157, 351] on select "Select Stylist Akash [PERSON_NAME] Khyale [PERSON_NAME] (owner) [PERSON_NAME]" at bounding box center [201, 362] width 88 height 22
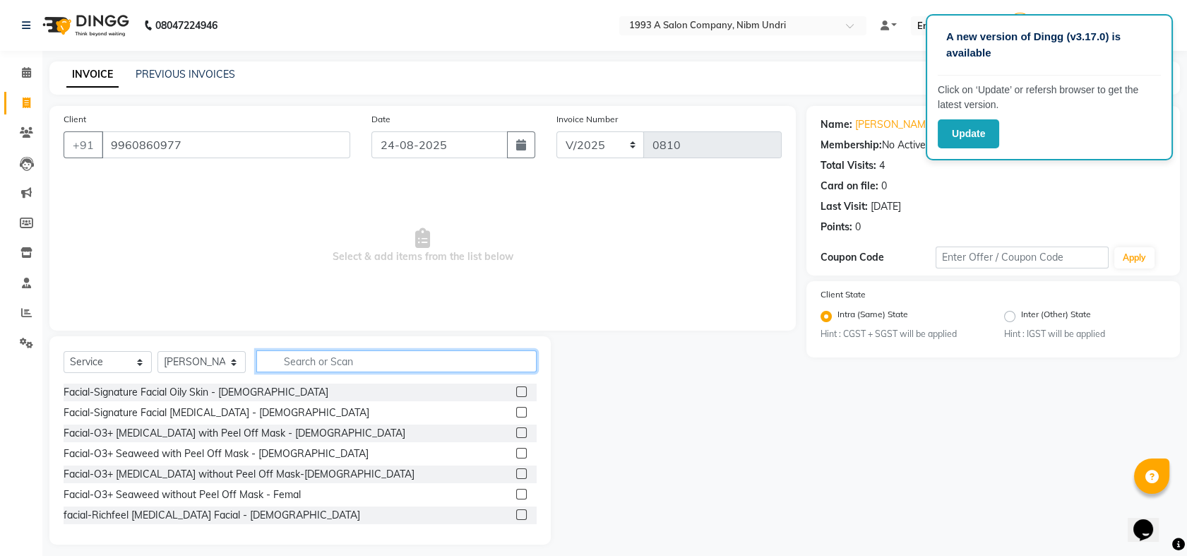
click at [350, 359] on input "text" at bounding box center [396, 361] width 280 height 22
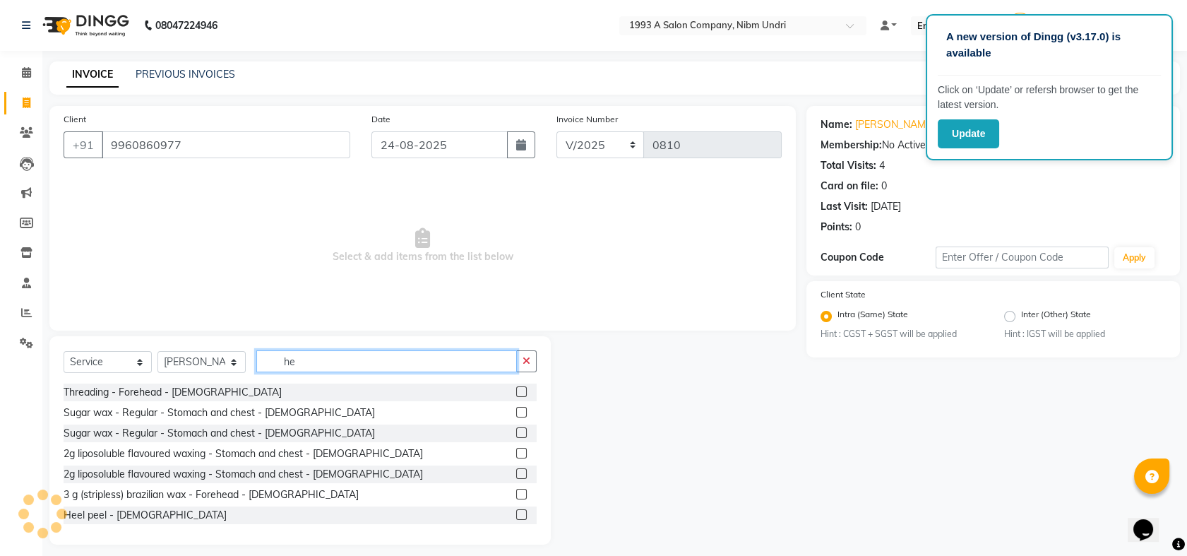
type input "h"
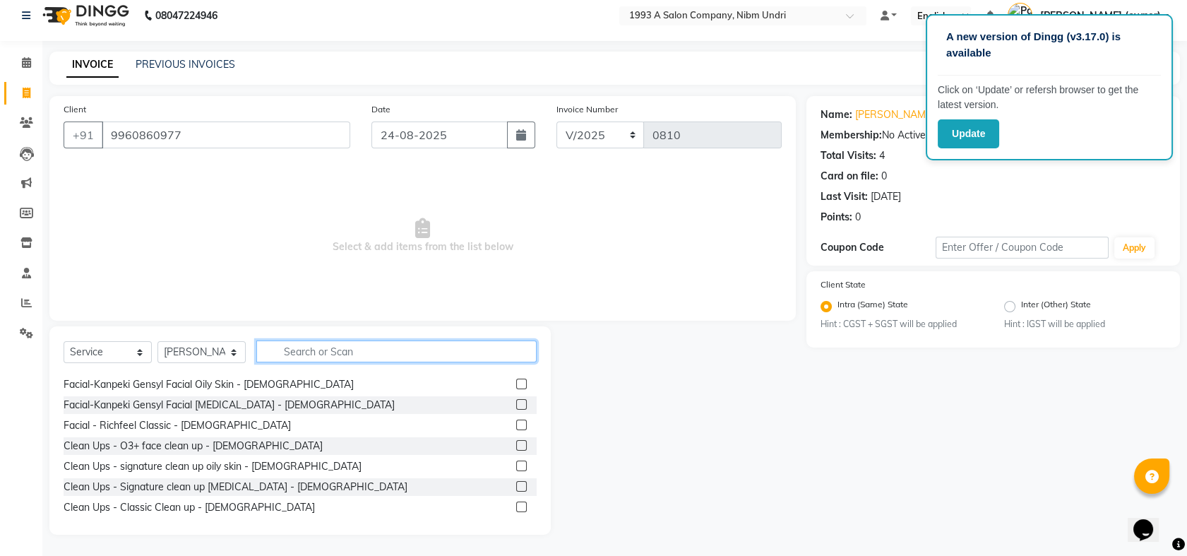
scroll to position [464, 0]
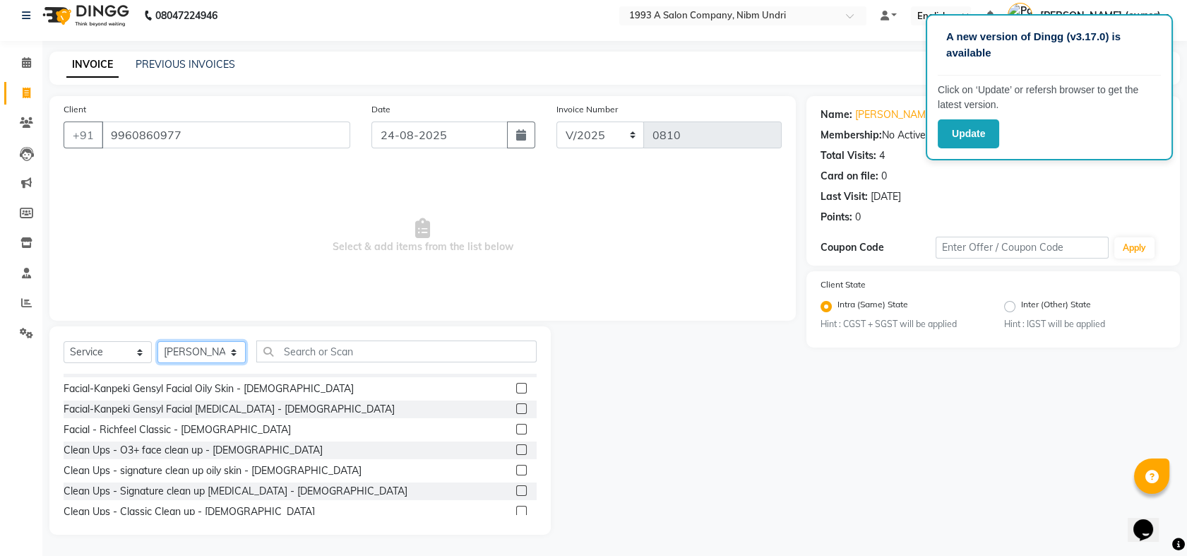
click at [232, 353] on select "Select Stylist Akash [PERSON_NAME] Khyale [PERSON_NAME] (owner) [PERSON_NAME]" at bounding box center [201, 352] width 88 height 22
select select "85221"
click at [157, 341] on select "Select Stylist Akash [PERSON_NAME] Khyale [PERSON_NAME] (owner) [PERSON_NAME]" at bounding box center [201, 352] width 88 height 22
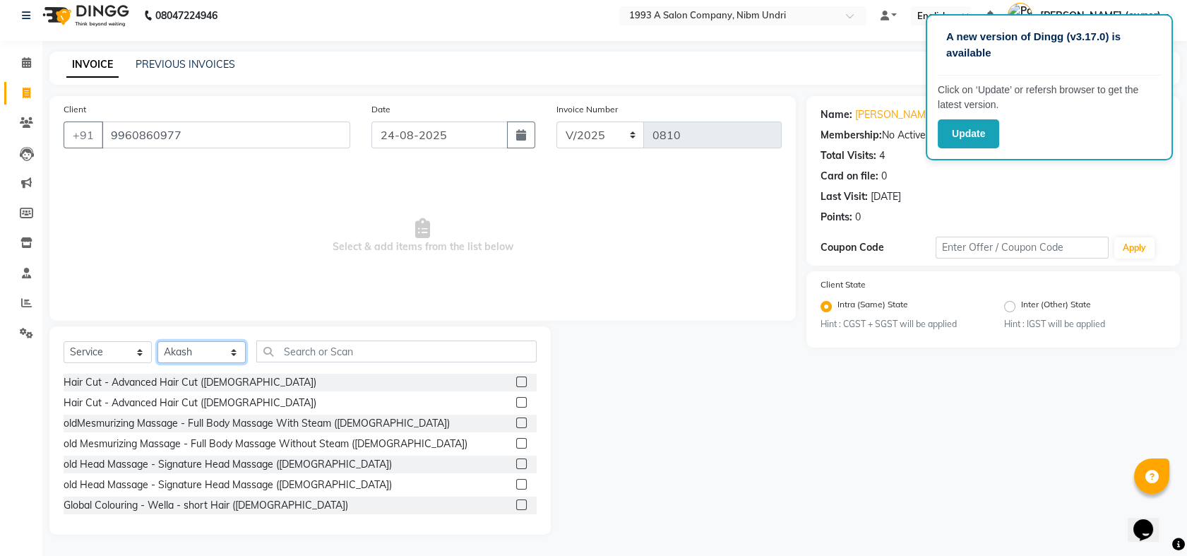
scroll to position [0, 0]
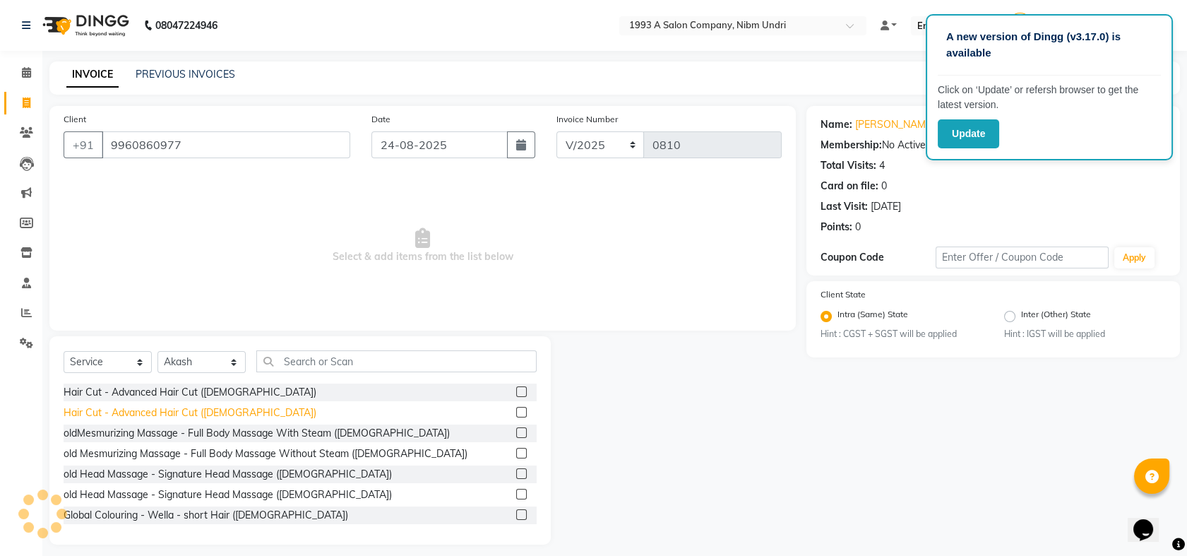
click at [166, 412] on div "Hair Cut - Advanced Hair Cut ([DEMOGRAPHIC_DATA])" at bounding box center [190, 412] width 253 height 15
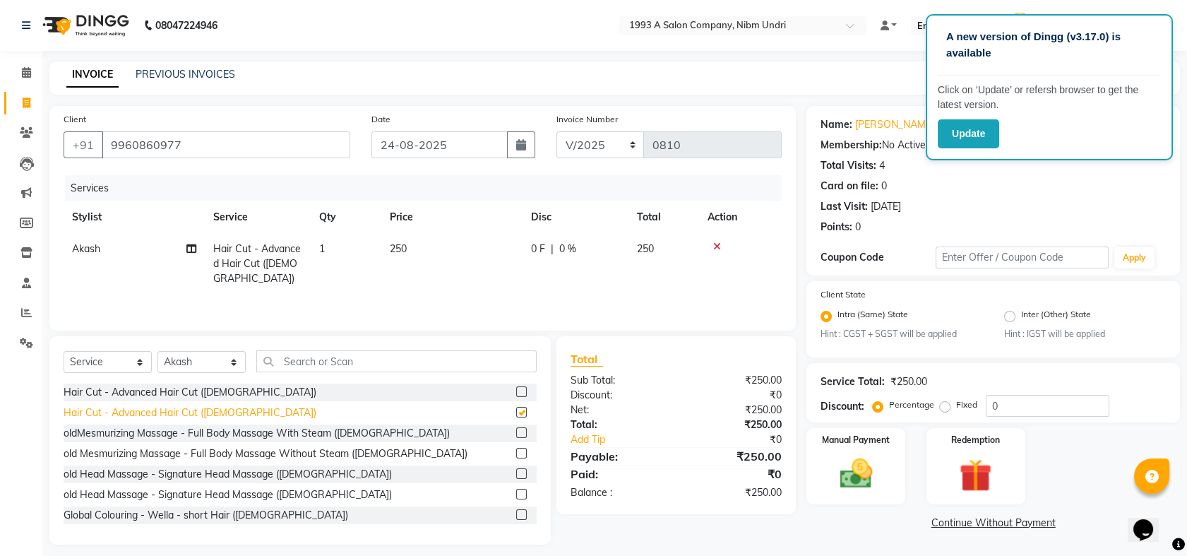
checkbox input "false"
click at [406, 244] on span "250" at bounding box center [398, 248] width 17 height 13
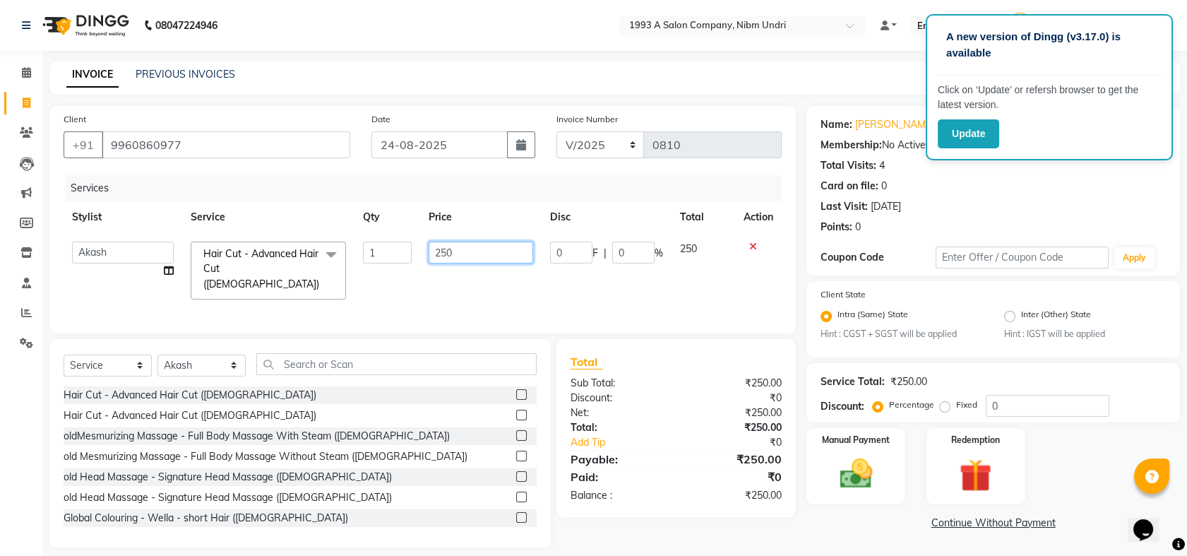
click at [464, 241] on input "250" at bounding box center [480, 252] width 104 height 22
type input "2"
type input "300"
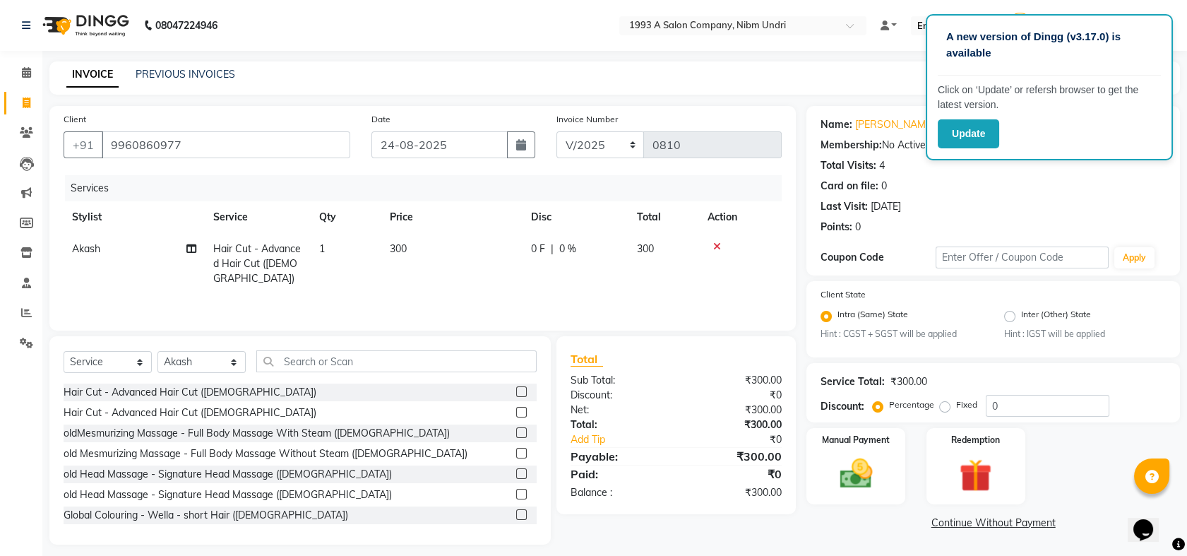
click at [683, 251] on td "300" at bounding box center [663, 263] width 71 height 61
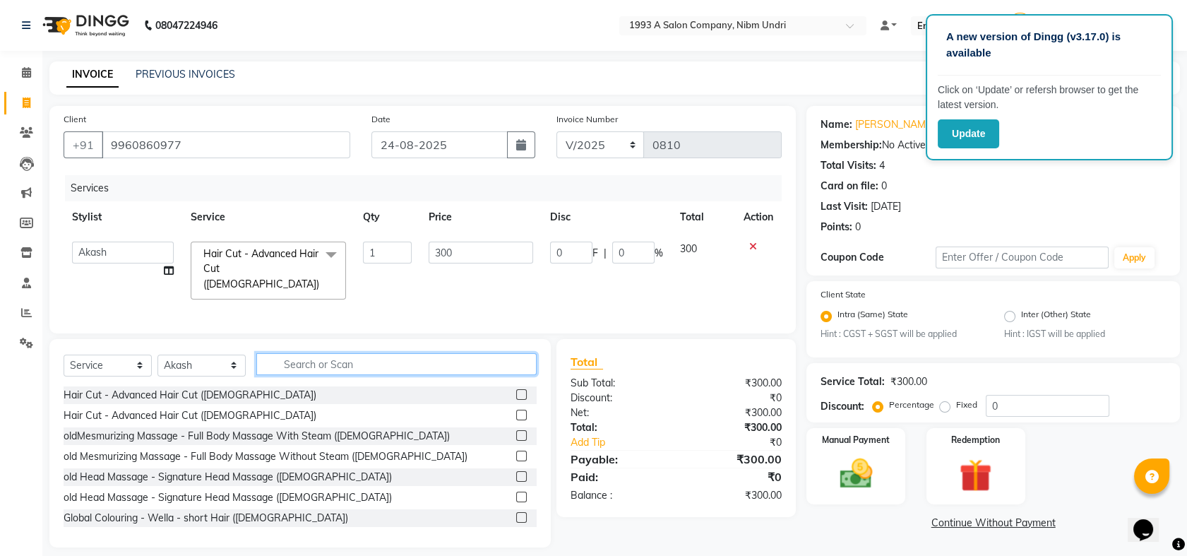
click at [376, 368] on input "text" at bounding box center [396, 364] width 280 height 22
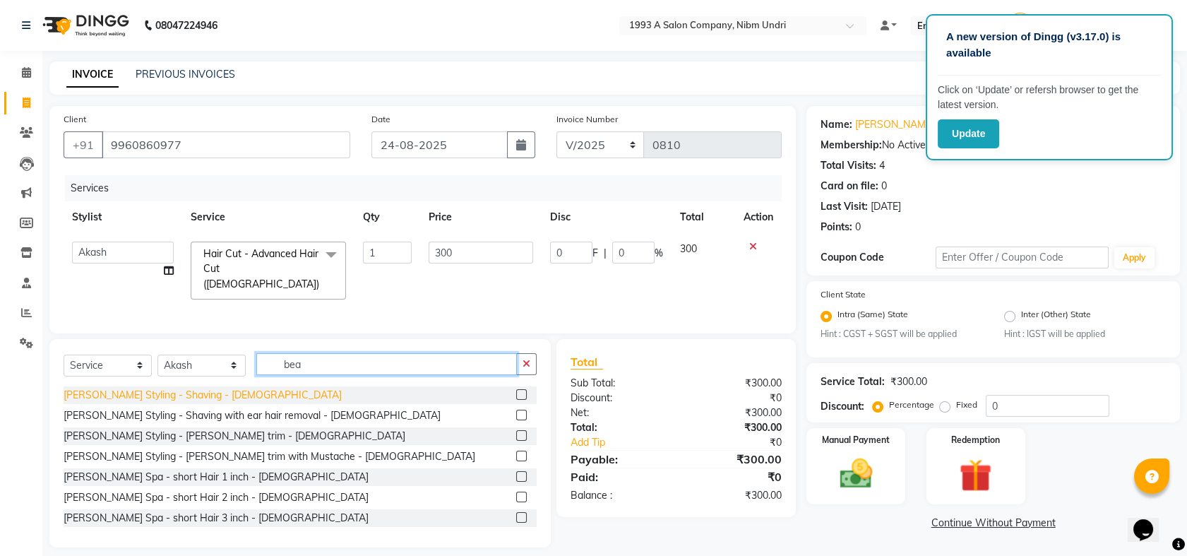
type input "bea"
click at [189, 388] on div "[PERSON_NAME] Styling - Shaving - [DEMOGRAPHIC_DATA]" at bounding box center [203, 395] width 278 height 15
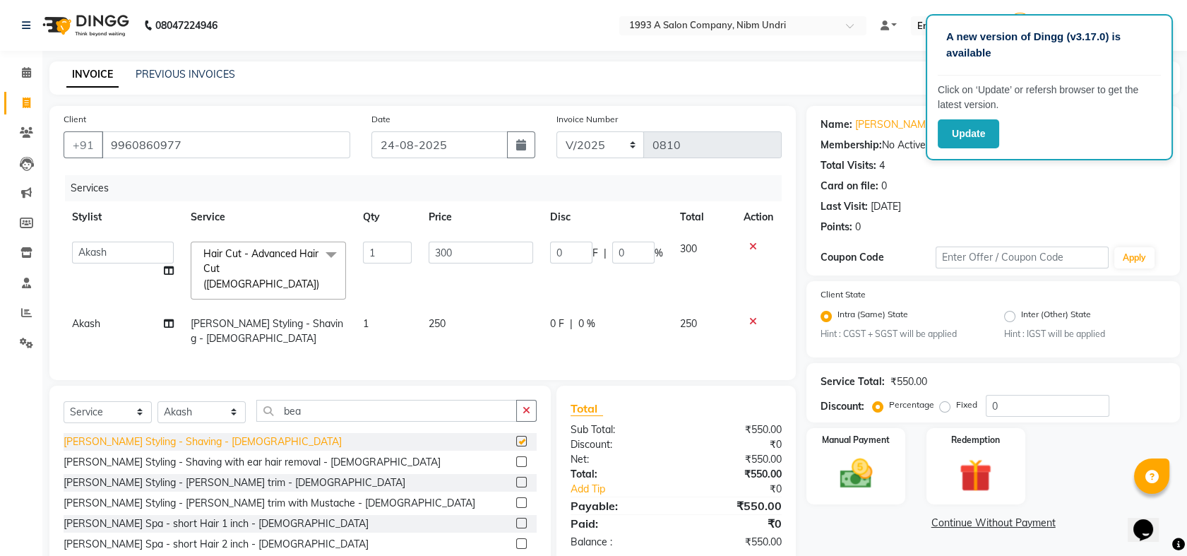
checkbox input "false"
click at [121, 251] on select "Akash [PERSON_NAME] Khyale [PERSON_NAME] (owner) [PERSON_NAME]" at bounding box center [123, 252] width 102 height 22
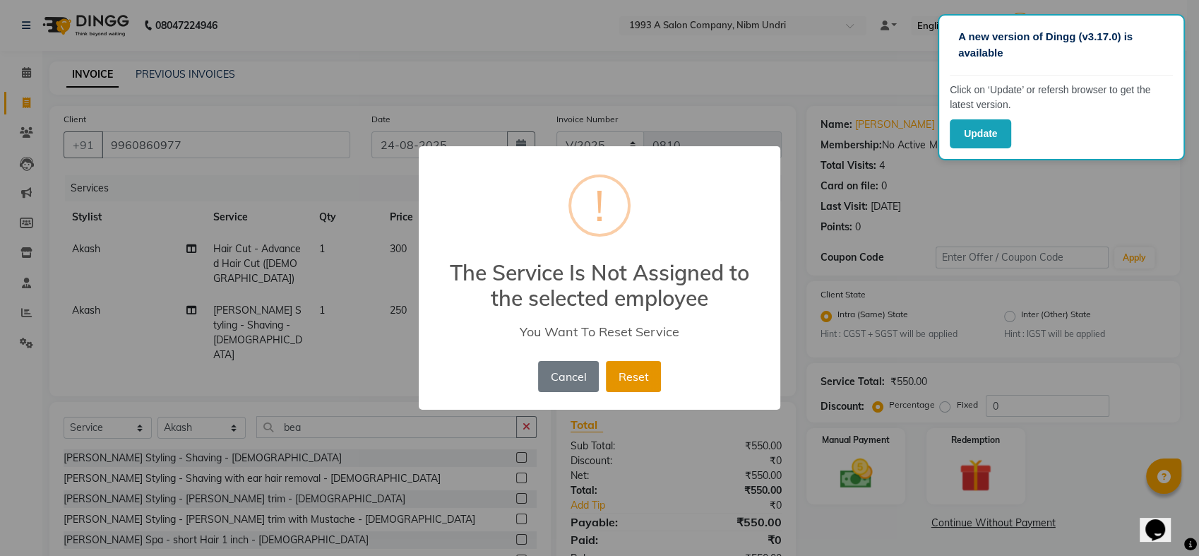
click at [623, 378] on button "Reset" at bounding box center [633, 376] width 55 height 31
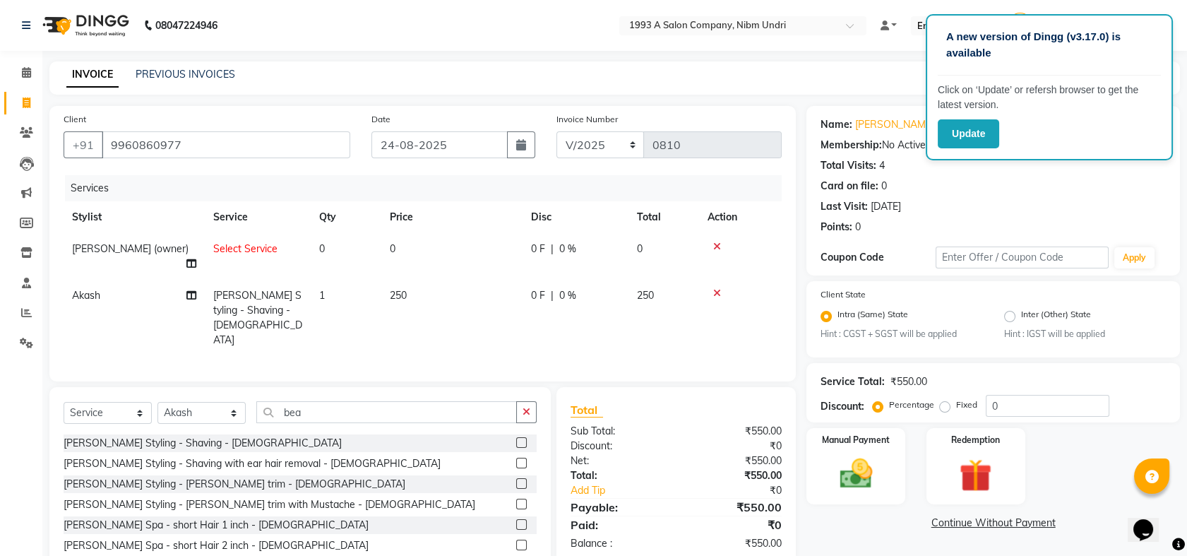
click at [323, 245] on span "0" at bounding box center [322, 248] width 6 height 13
select select "33045"
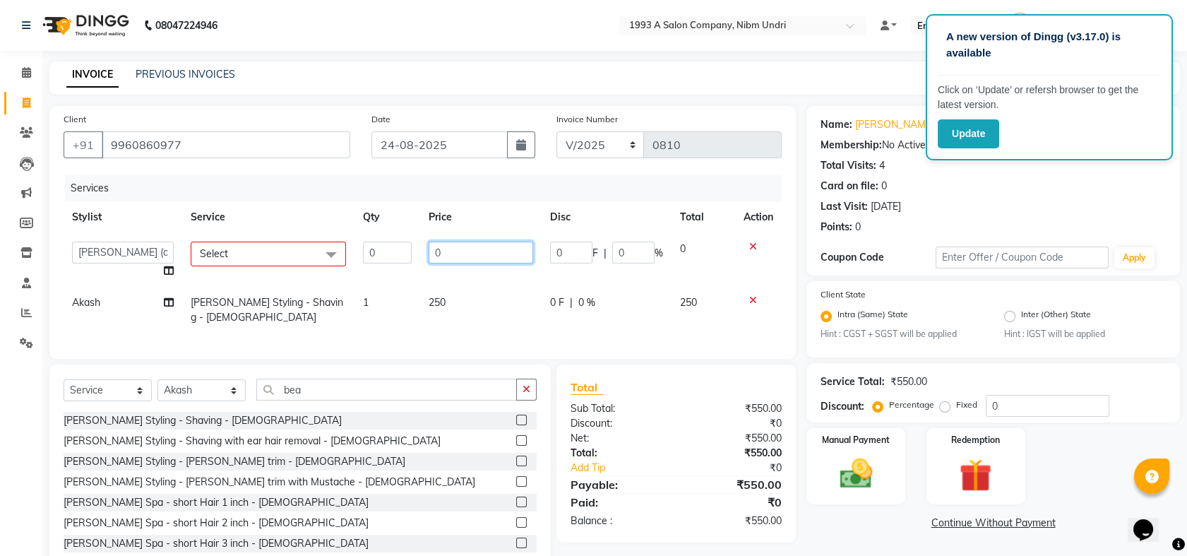
click at [451, 250] on input "0" at bounding box center [480, 252] width 104 height 22
type input "0"
type input "300"
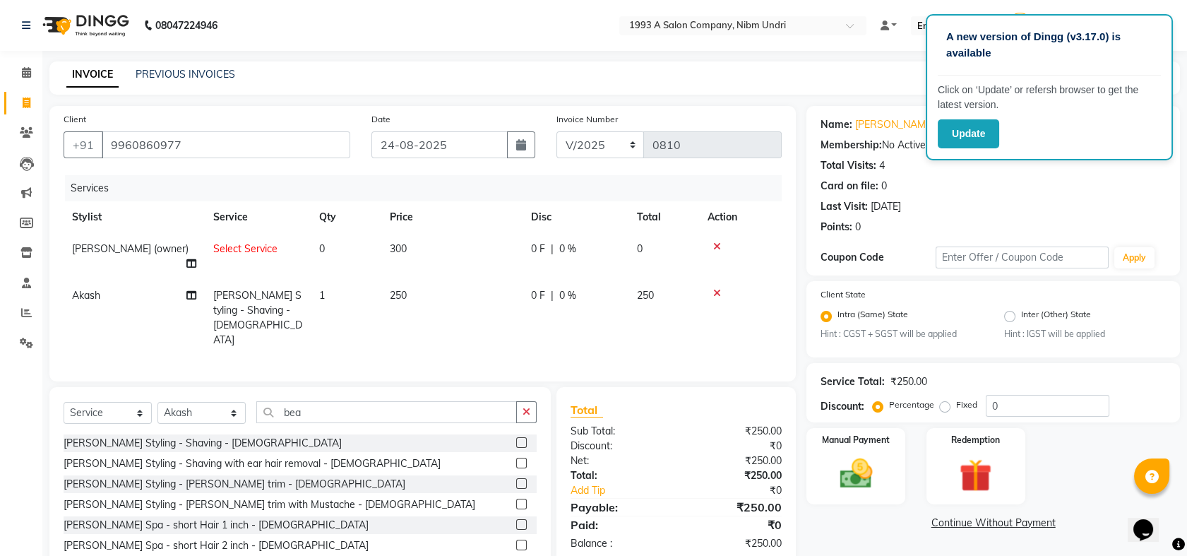
click at [331, 252] on td "0" at bounding box center [346, 256] width 71 height 47
select select "33045"
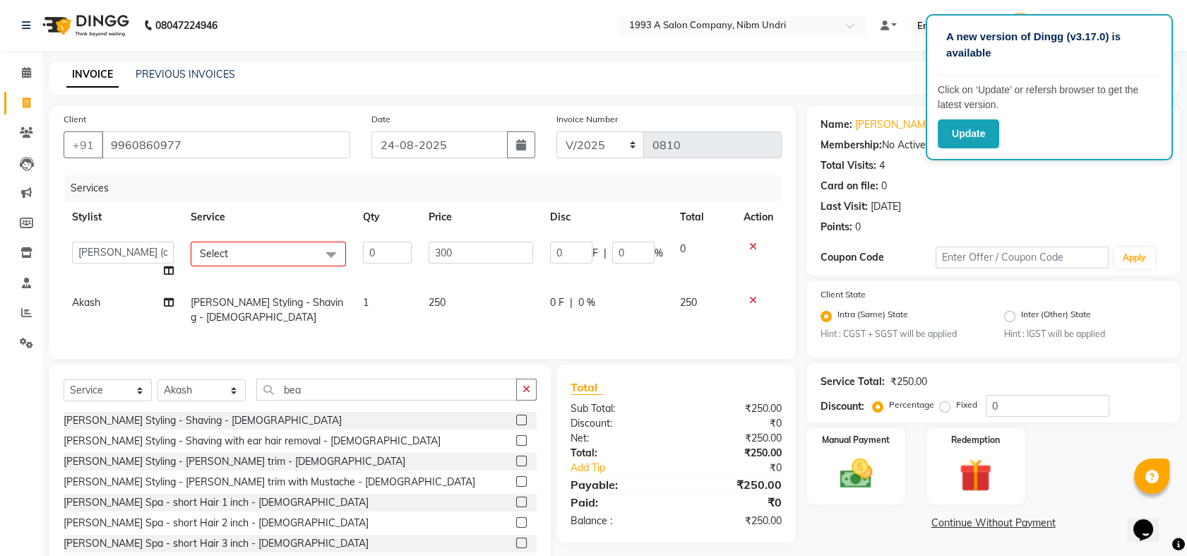
click at [331, 252] on span at bounding box center [331, 254] width 28 height 27
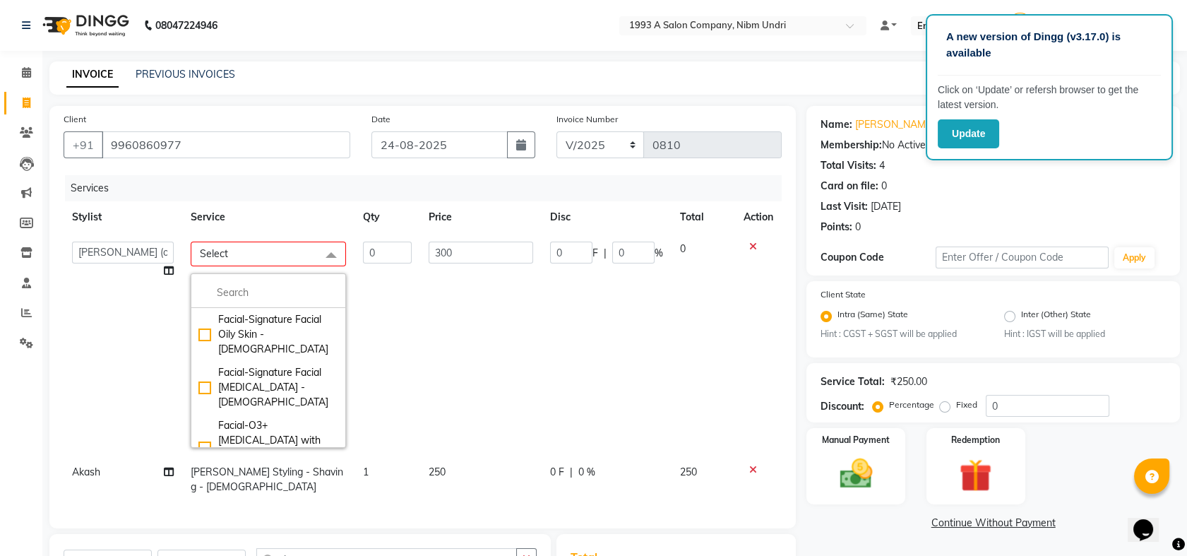
click at [749, 243] on icon at bounding box center [753, 246] width 8 height 10
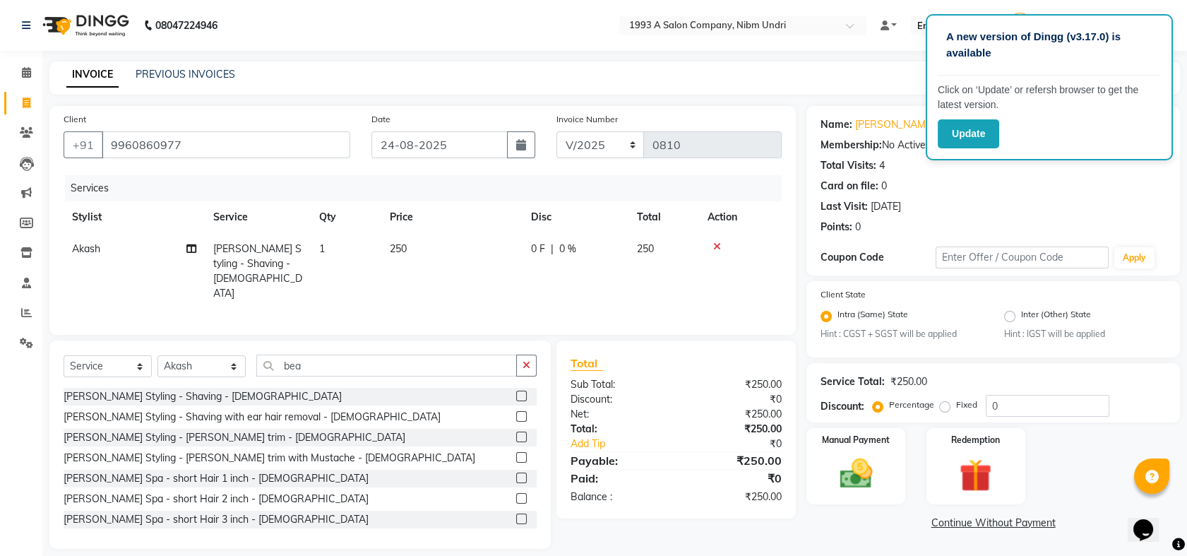
click at [719, 244] on icon at bounding box center [717, 246] width 8 height 10
